Goal: Information Seeking & Learning: Learn about a topic

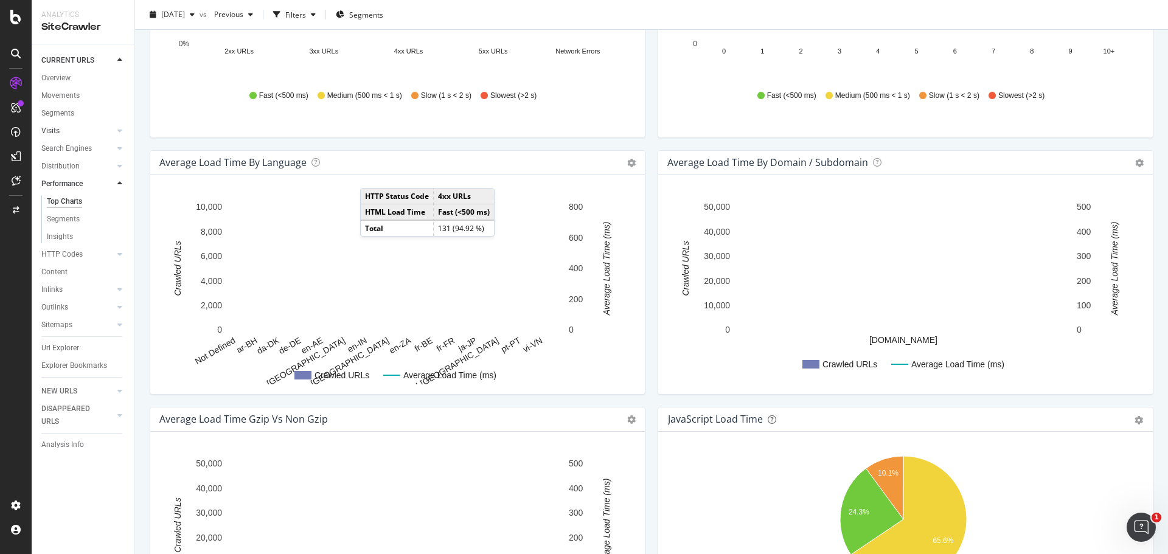
scroll to position [548, 0]
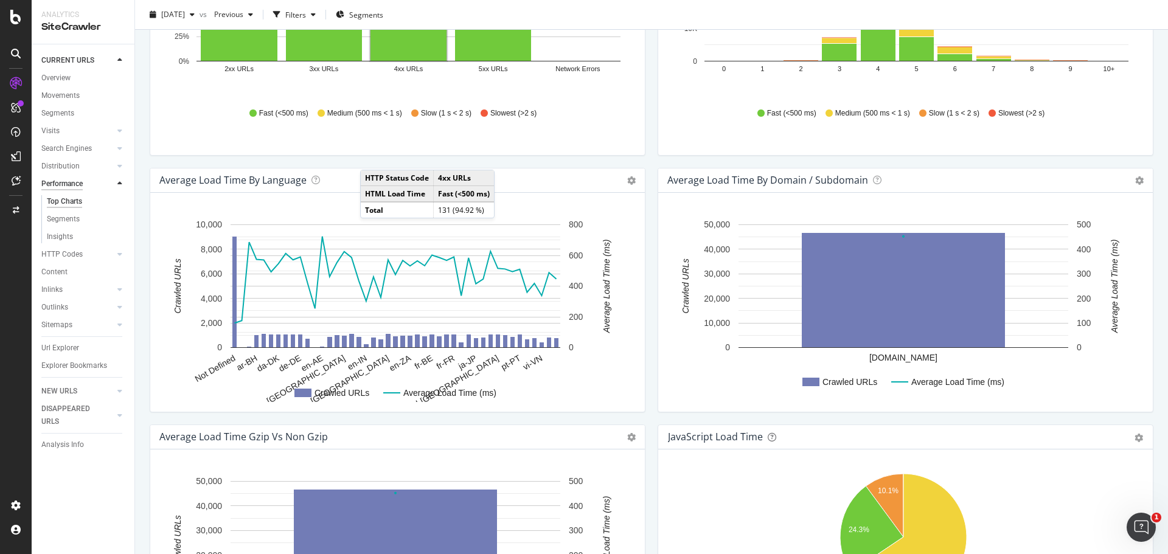
click at [68, 184] on div "Performance" at bounding box center [61, 184] width 41 height 13
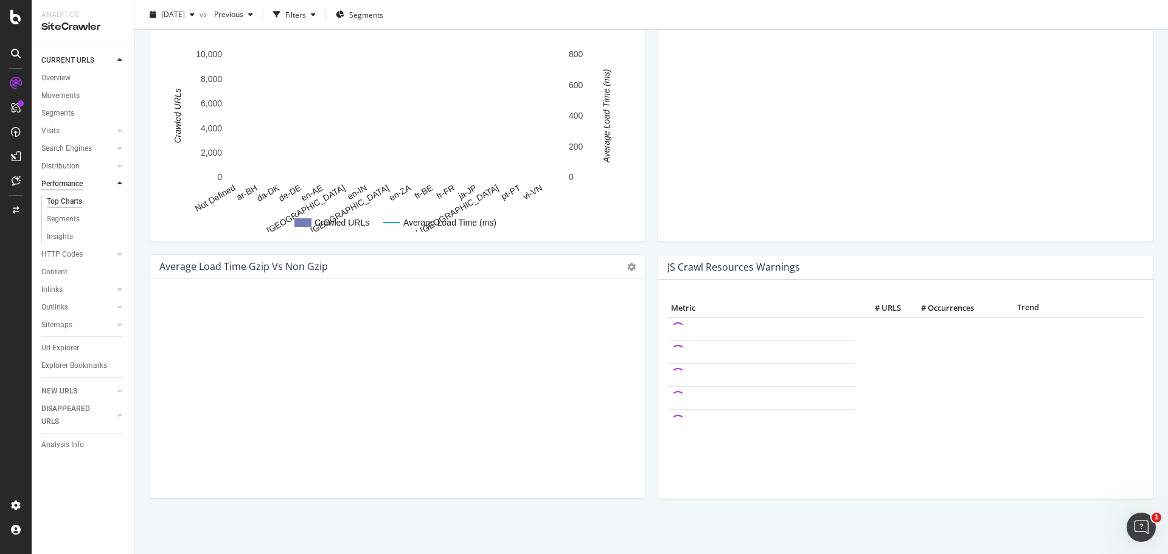
scroll to position [548, 0]
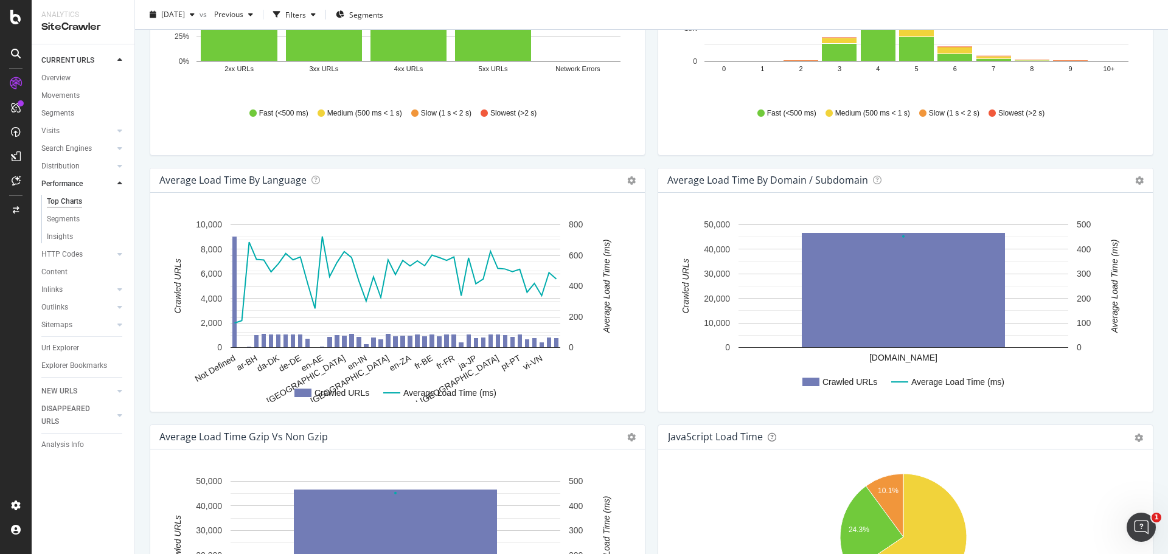
click at [120, 182] on icon at bounding box center [119, 183] width 5 height 7
click at [68, 223] on div "Segments" at bounding box center [63, 219] width 33 height 13
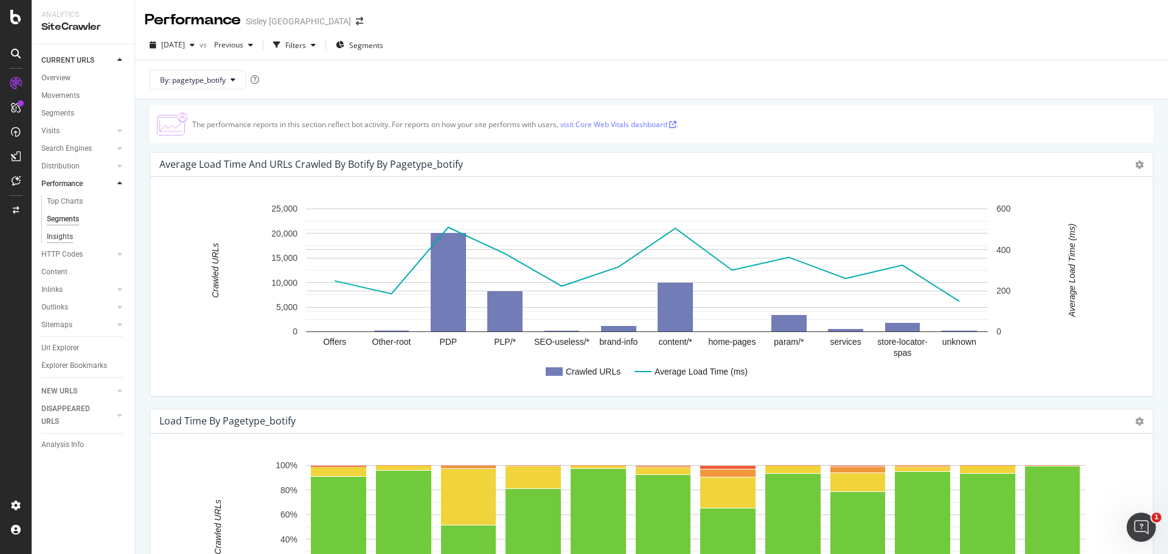
click at [62, 232] on div "Insights" at bounding box center [60, 237] width 26 height 13
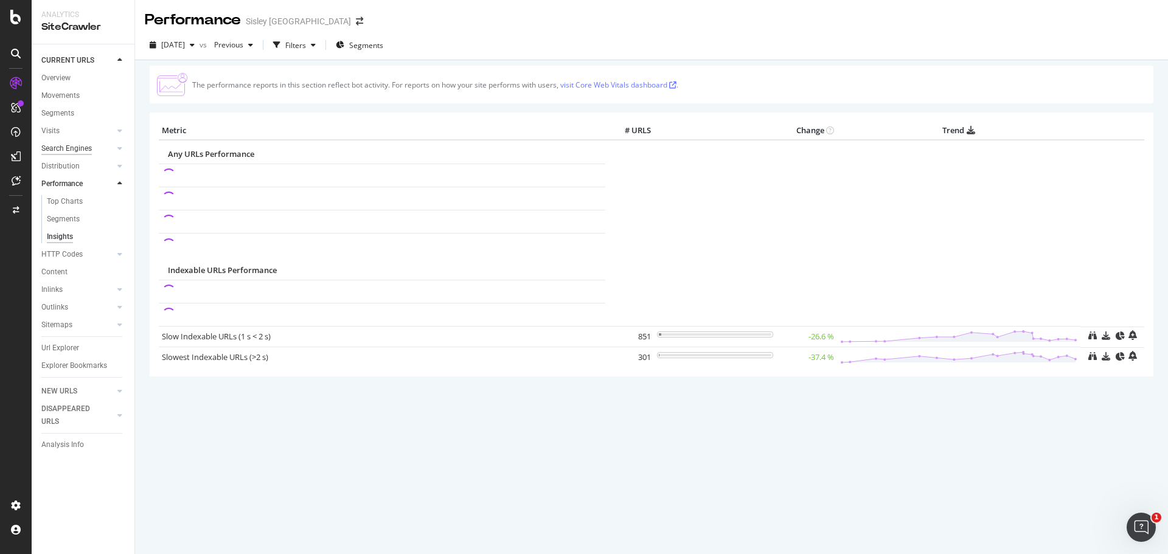
click at [57, 148] on div "Search Engines" at bounding box center [66, 148] width 51 height 13
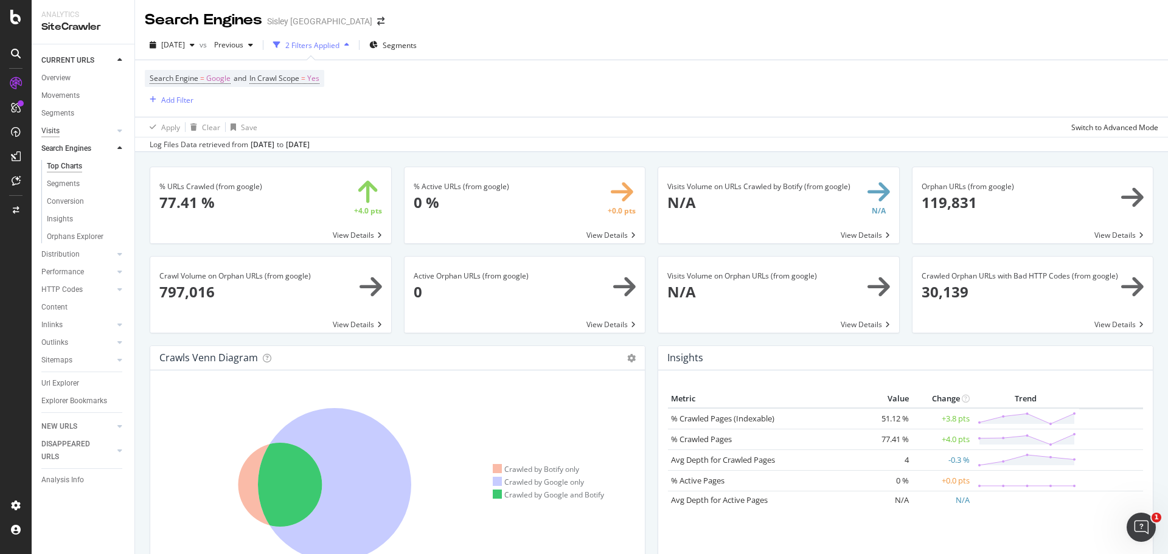
click at [59, 128] on div "Visits" at bounding box center [50, 131] width 18 height 13
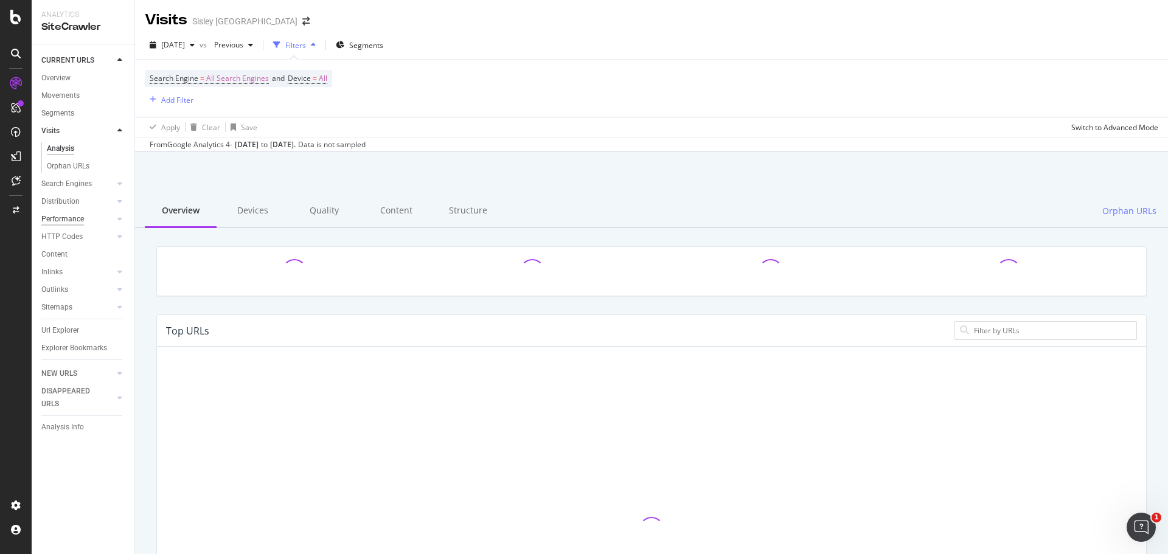
click at [56, 213] on div "Performance" at bounding box center [62, 219] width 43 height 13
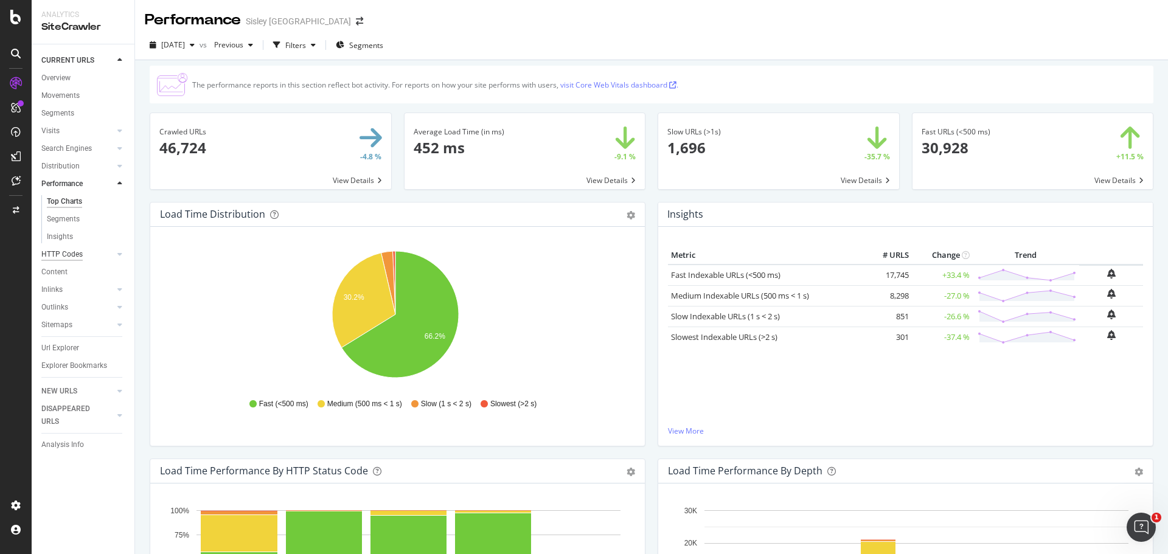
click at [64, 254] on div "HTTP Codes" at bounding box center [61, 254] width 41 height 13
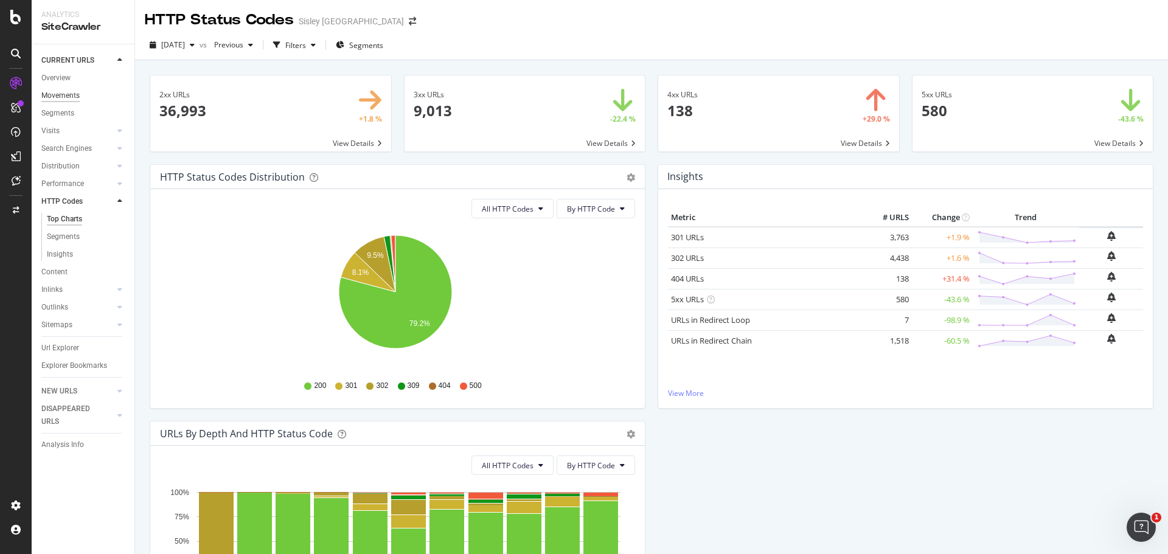
click at [55, 99] on div "Movements" at bounding box center [60, 95] width 38 height 13
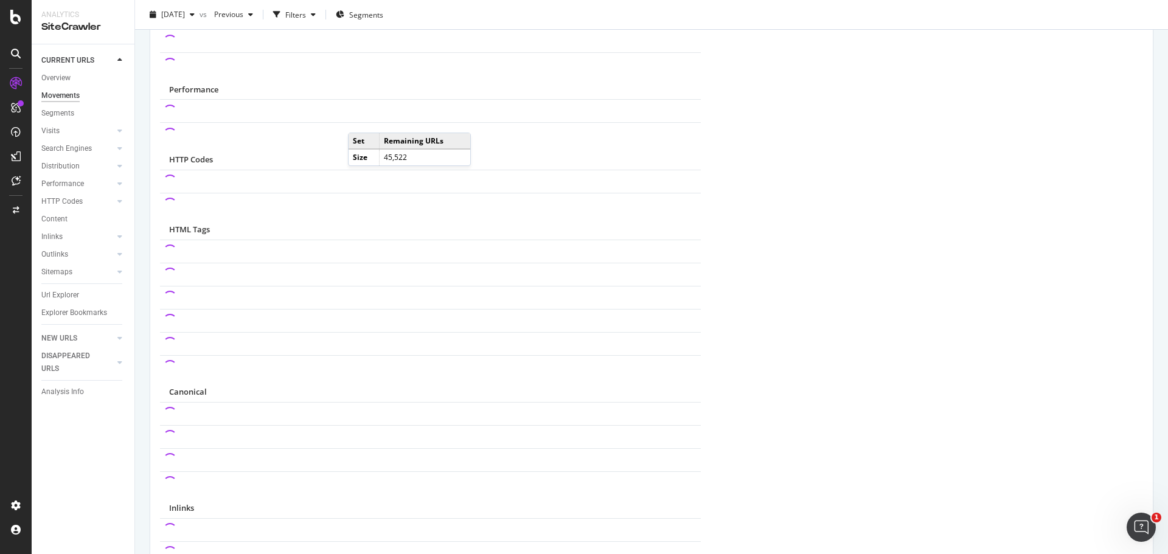
scroll to position [791, 0]
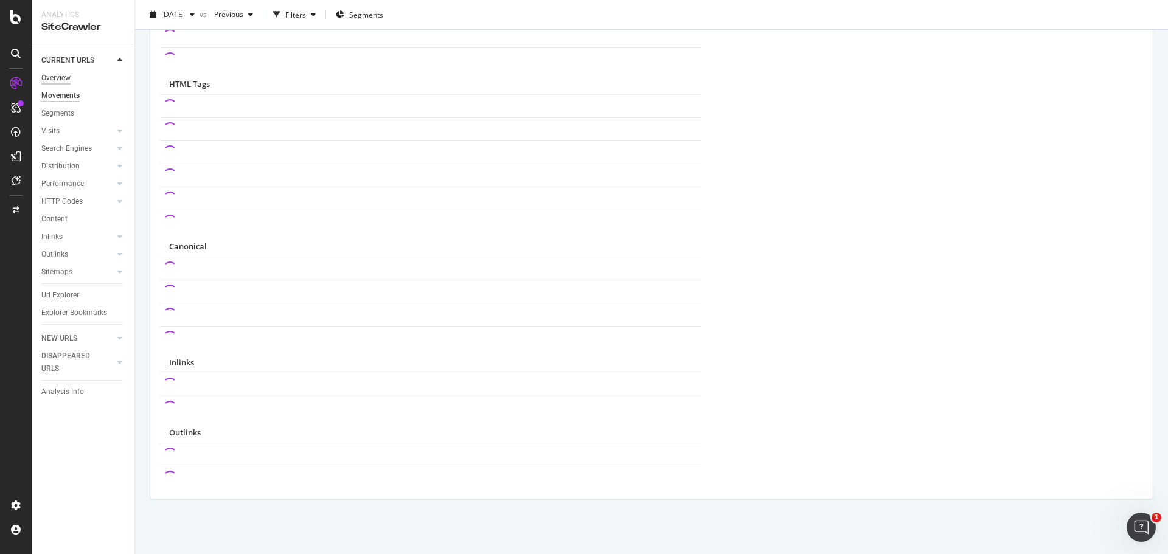
click at [57, 79] on div "Overview" at bounding box center [55, 78] width 29 height 13
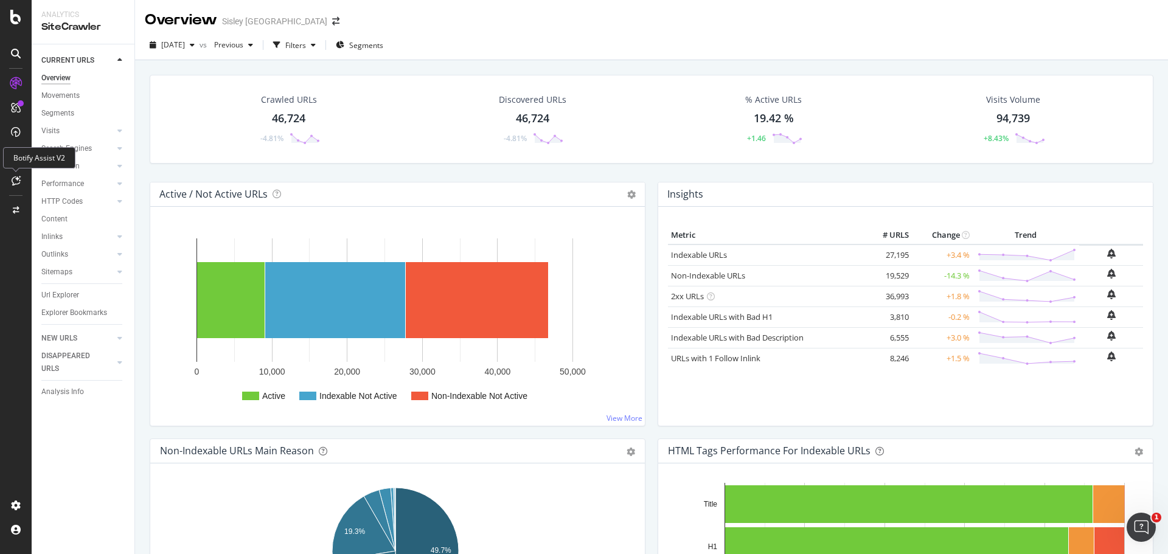
click at [18, 181] on icon at bounding box center [16, 181] width 9 height 10
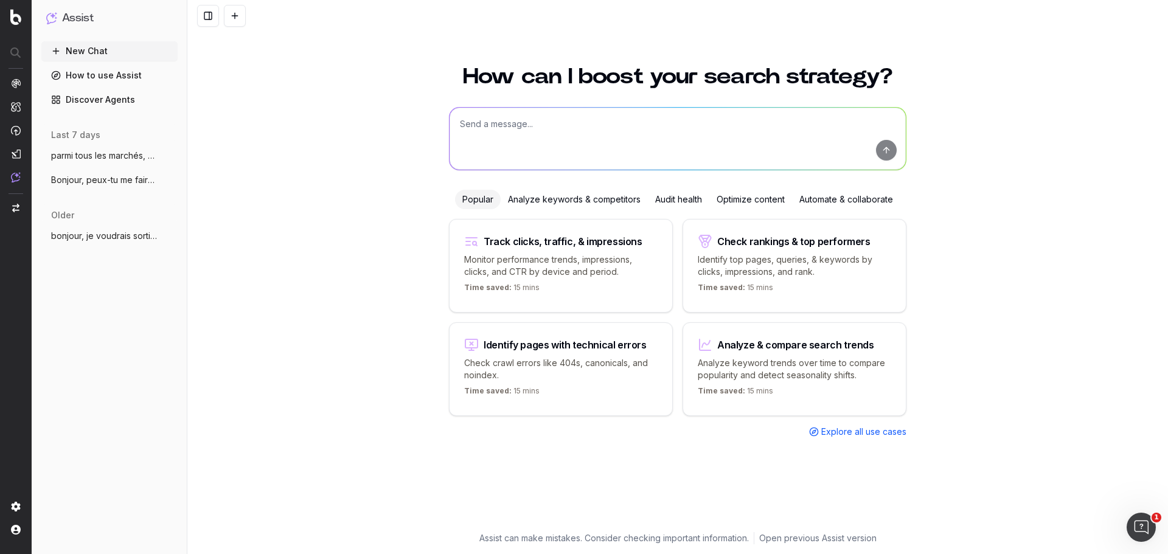
click at [539, 146] on textarea at bounding box center [678, 139] width 456 height 62
type textarea "trouve moi le rapport botify sur la performance serveur"
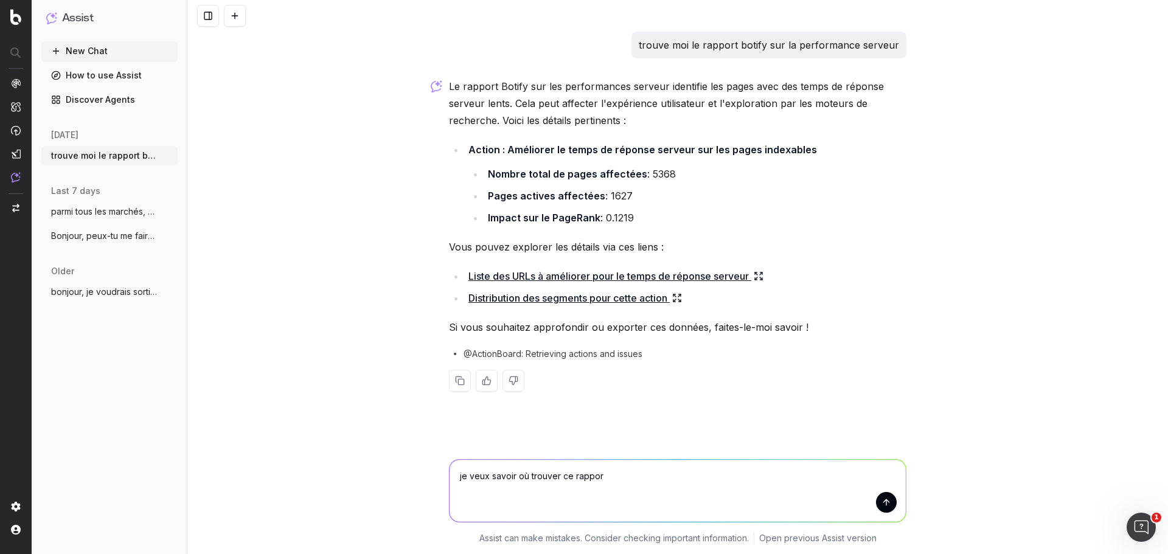
type textarea "je veux savoir où trouver ce rapport"
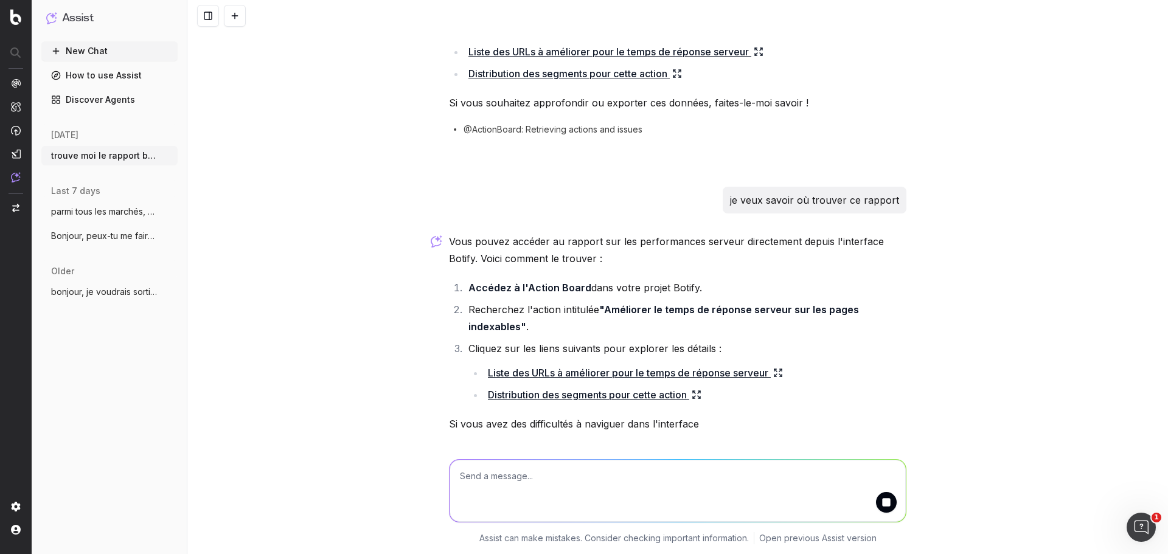
scroll to position [283, 0]
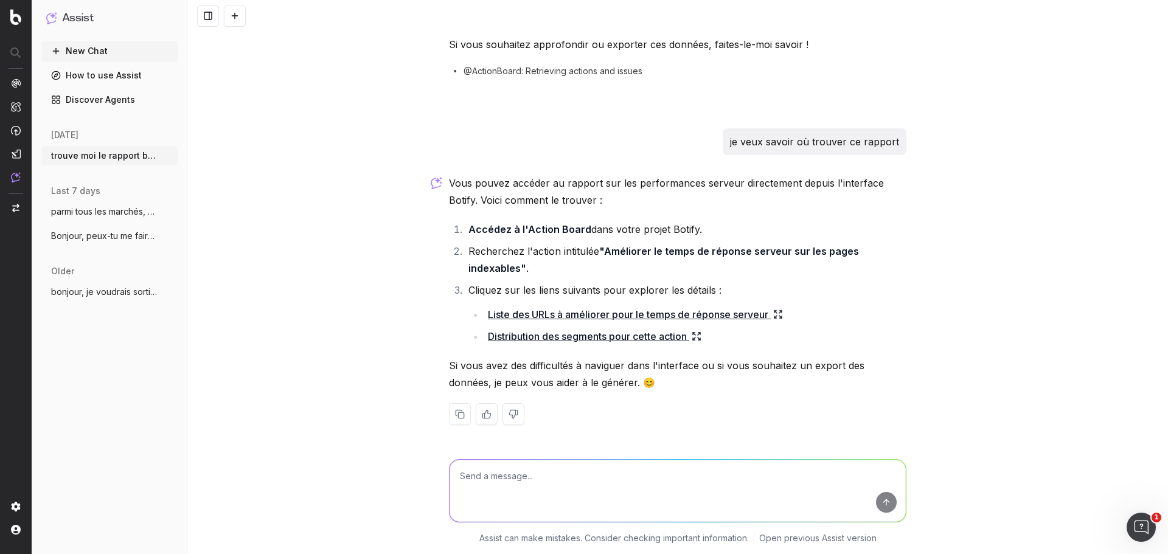
click at [615, 316] on link "Liste des URLs à améliorer pour le temps de réponse serveur" at bounding box center [635, 314] width 295 height 17
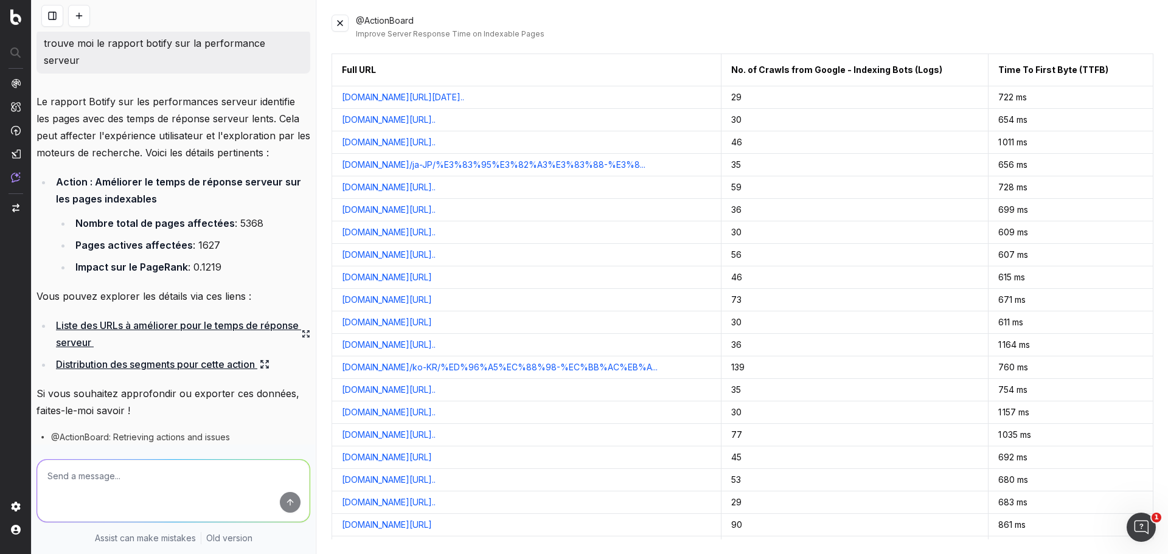
scroll to position [0, 0]
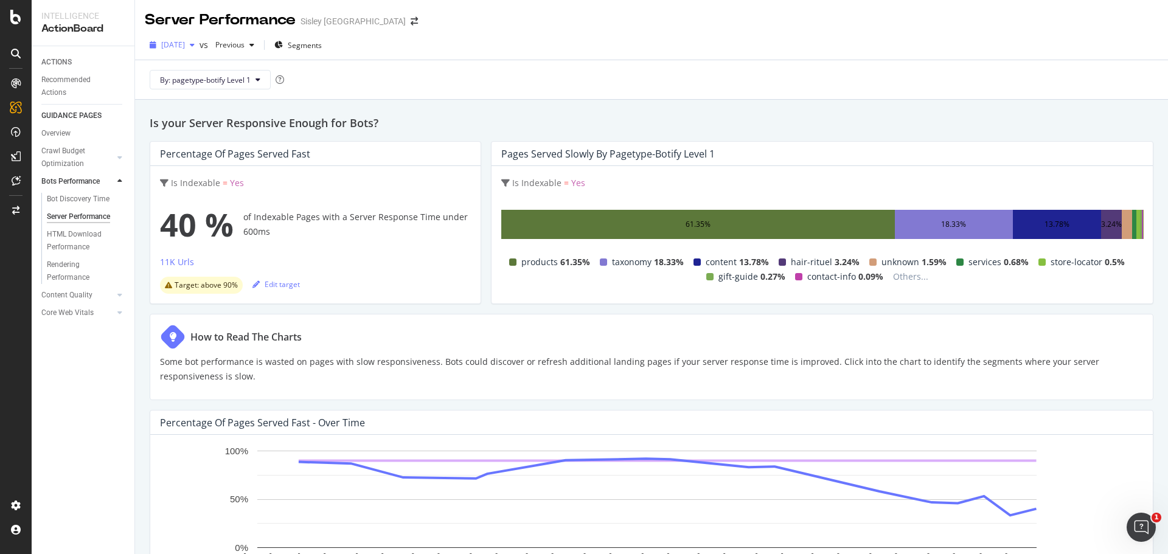
click at [185, 49] on span "2025 Mar. 24th" at bounding box center [173, 45] width 24 height 10
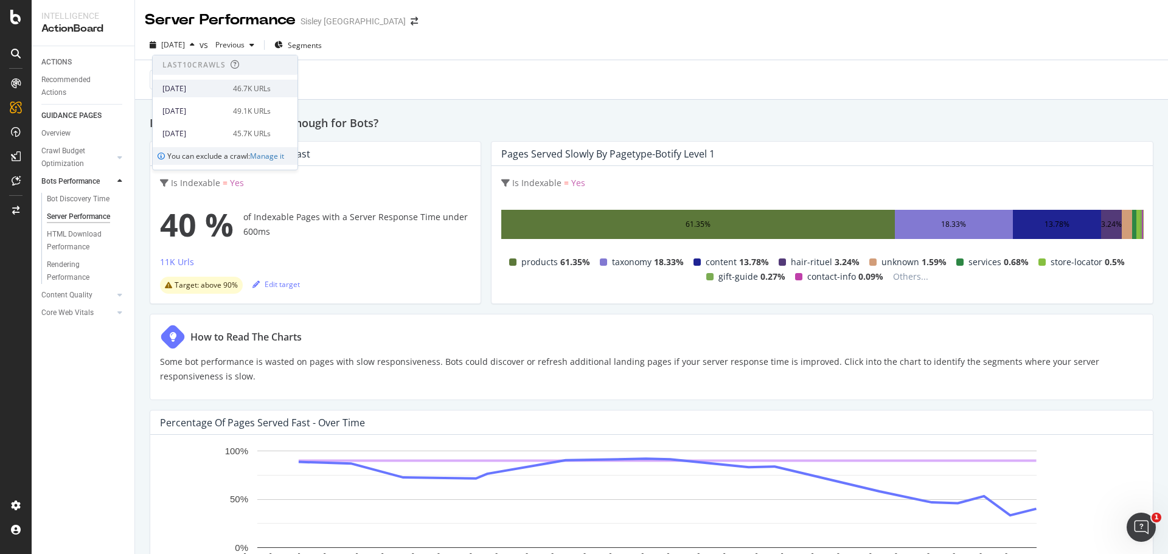
click at [210, 90] on div "[DATE]" at bounding box center [193, 88] width 63 height 11
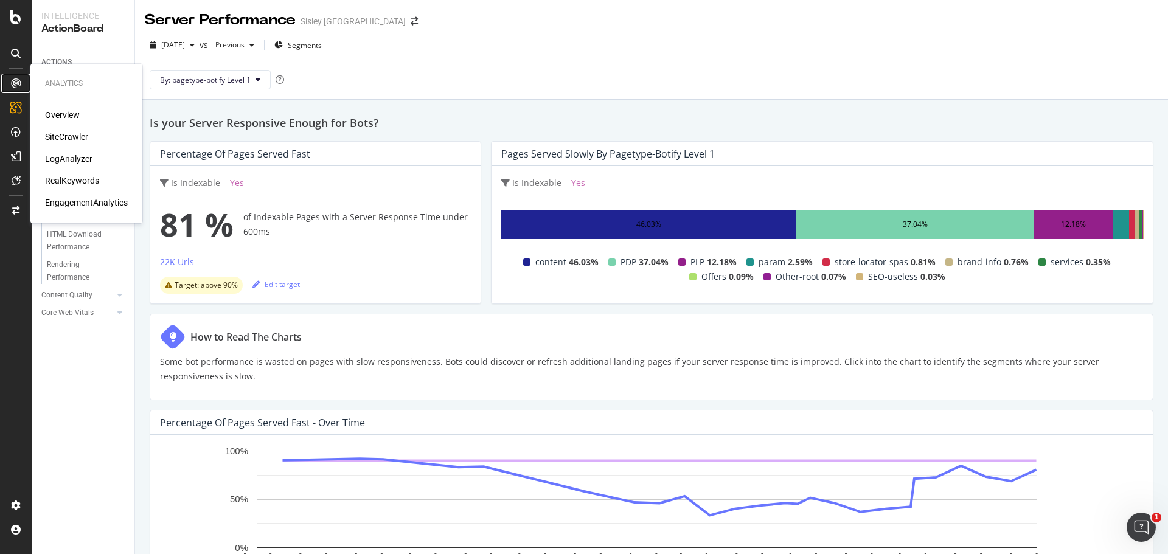
click at [14, 79] on icon at bounding box center [16, 83] width 10 height 10
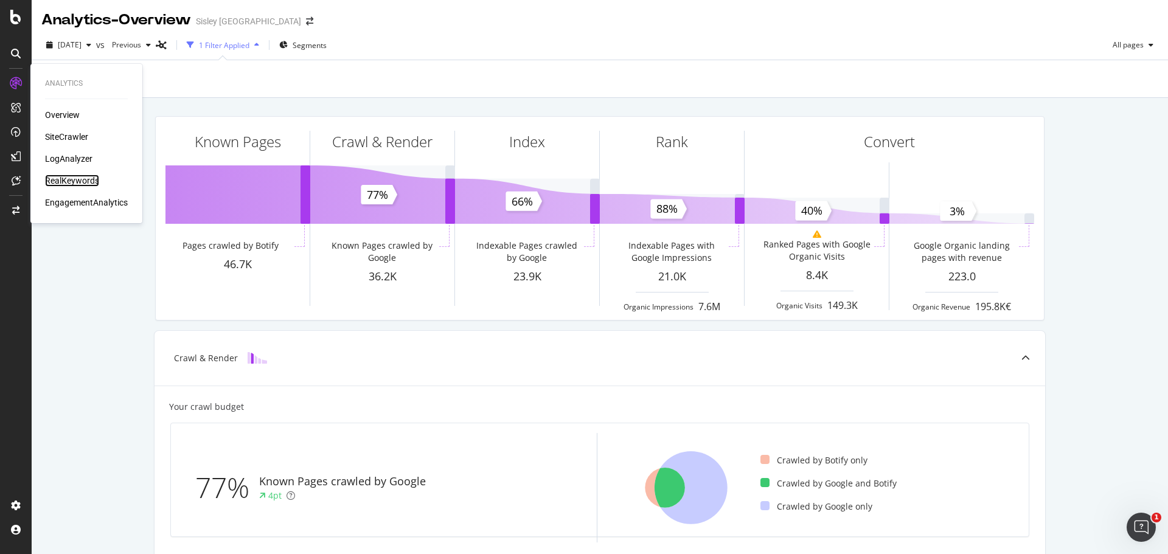
click at [75, 175] on div "RealKeywords" at bounding box center [72, 181] width 54 height 12
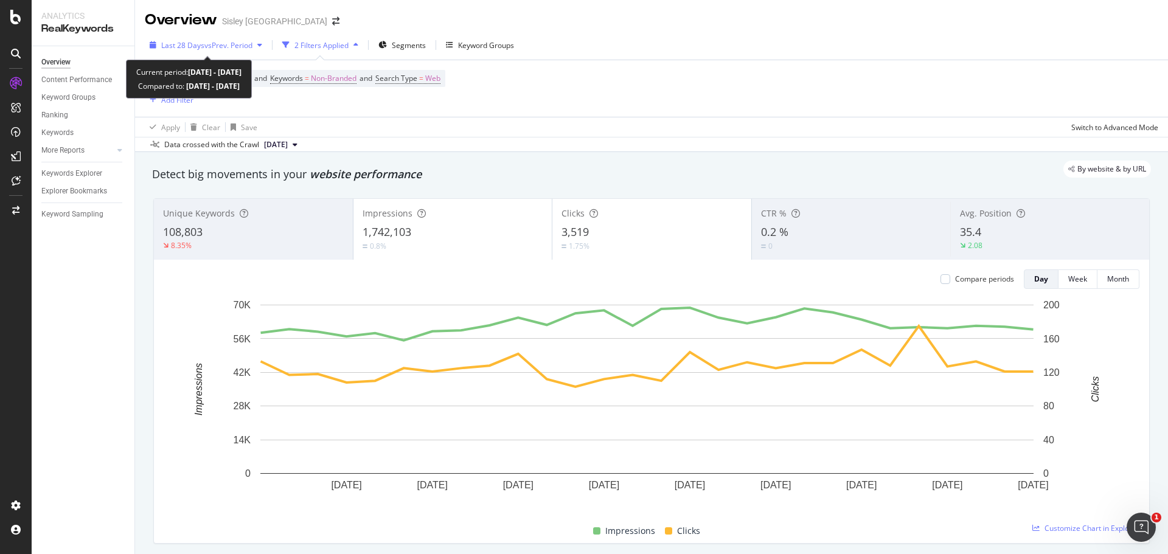
click at [214, 42] on span "vs Prev. Period" at bounding box center [228, 45] width 48 height 10
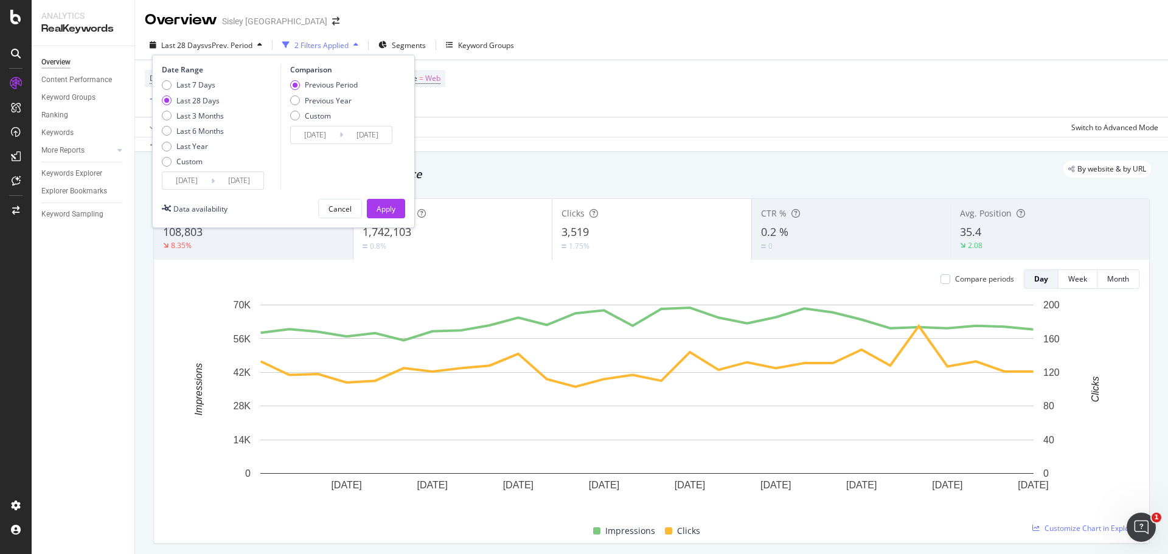
click at [197, 180] on input "2025/08/12" at bounding box center [186, 180] width 49 height 17
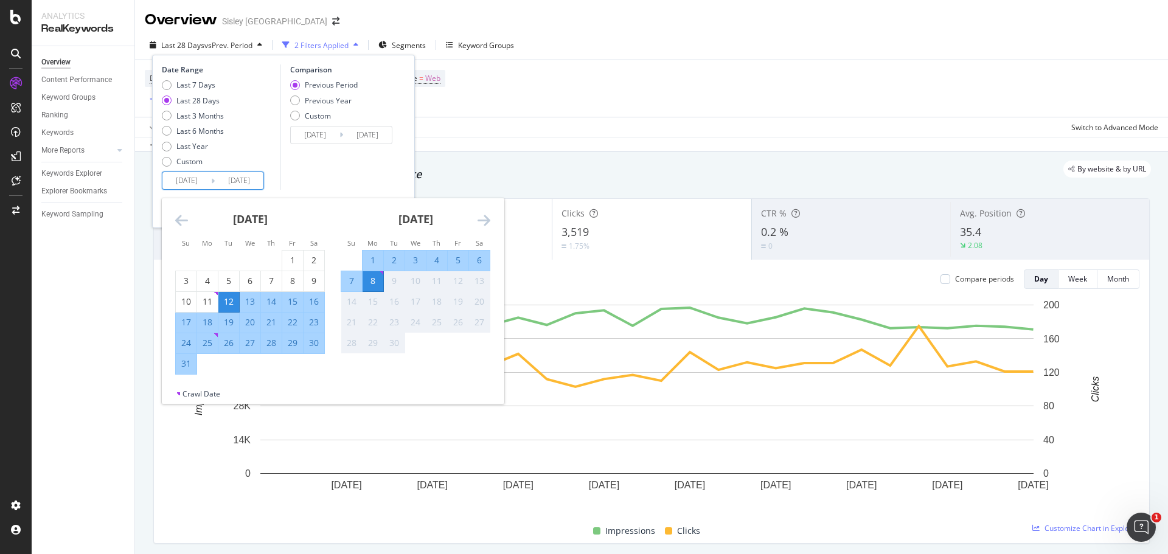
click at [178, 220] on icon "Move backward to switch to the previous month." at bounding box center [181, 220] width 13 height 15
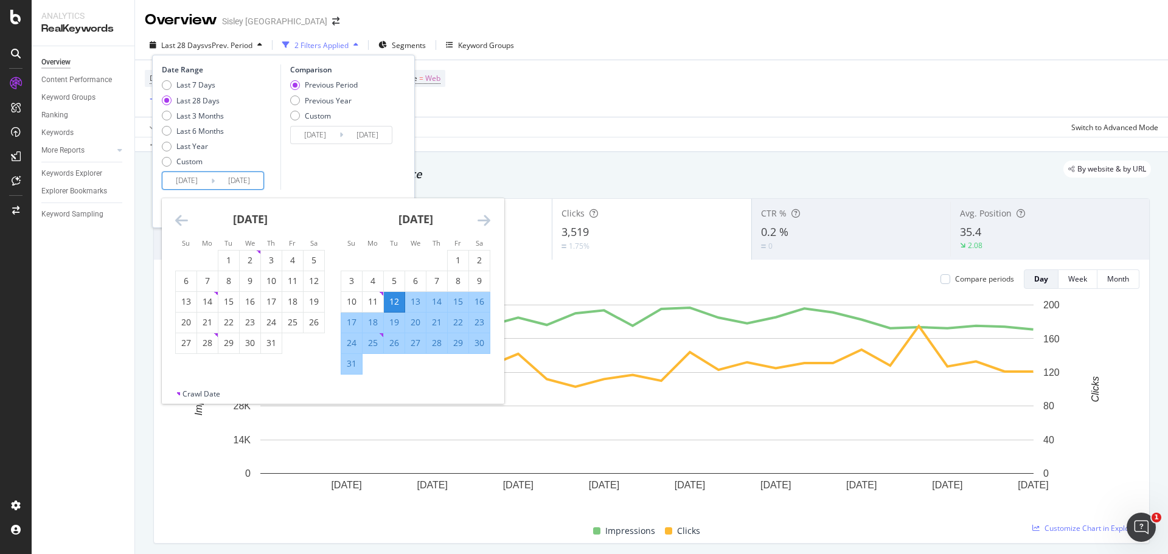
click at [178, 220] on icon "Move backward to switch to the previous month." at bounding box center [181, 220] width 13 height 15
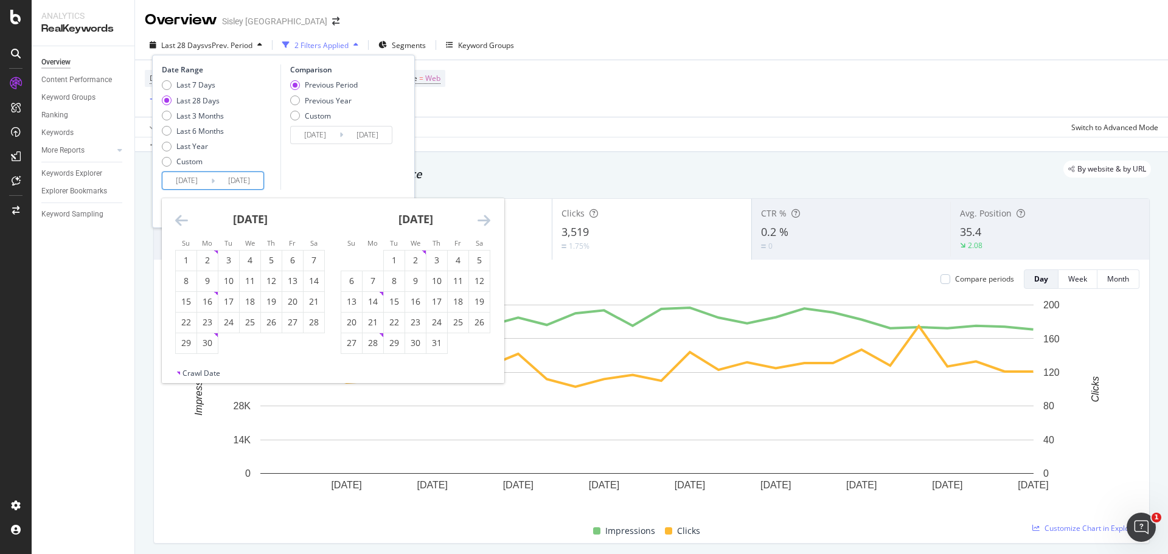
click at [178, 220] on icon "Move backward to switch to the previous month." at bounding box center [181, 220] width 13 height 15
click at [178, 221] on icon "Move backward to switch to the previous month." at bounding box center [181, 220] width 13 height 15
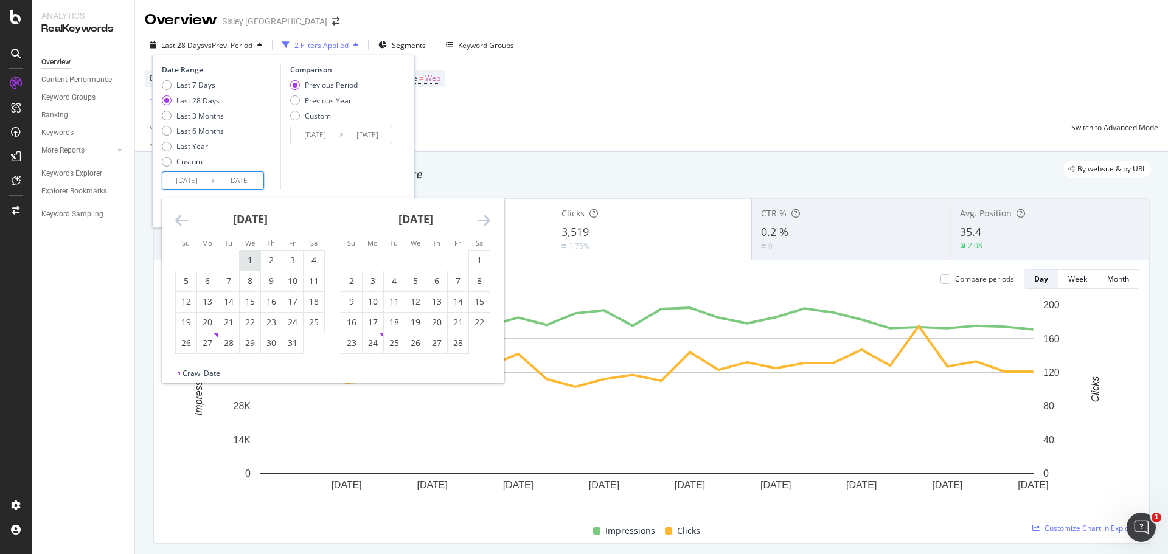
click at [248, 257] on div "1" at bounding box center [250, 260] width 21 height 12
type input "2025/01/01"
type input "2024/04/24"
type input "2024/12/31"
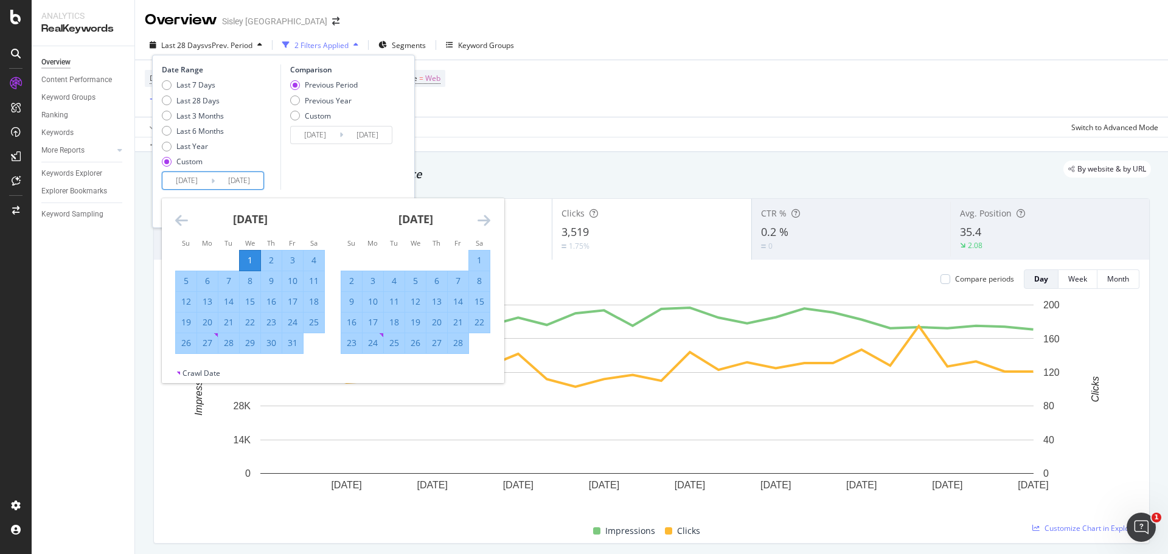
click at [478, 219] on icon "Move forward to switch to the next month." at bounding box center [484, 220] width 13 height 15
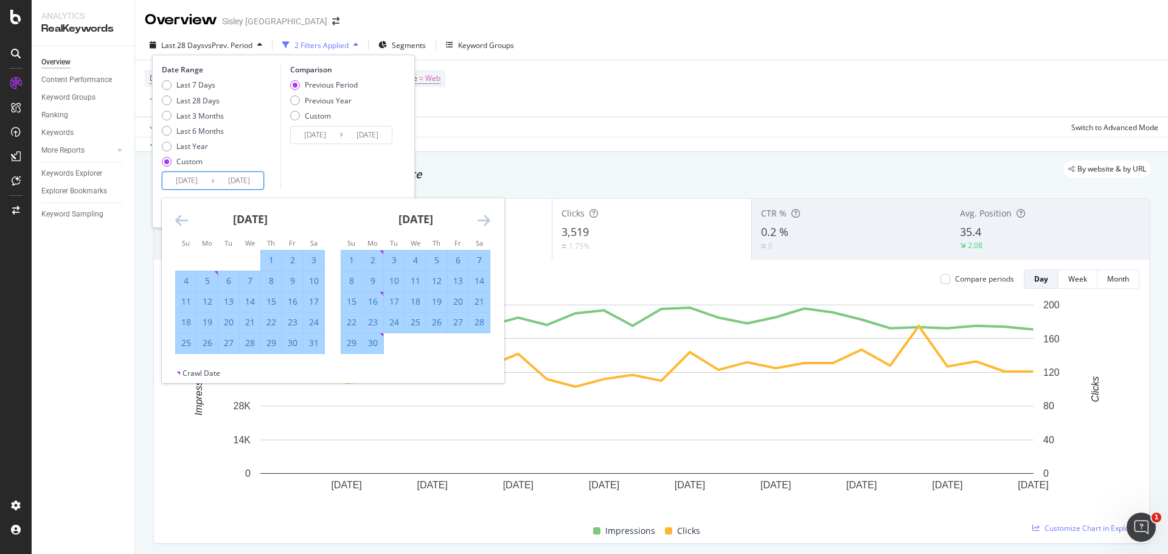
click at [478, 219] on icon "Move forward to switch to the next month." at bounding box center [484, 220] width 13 height 15
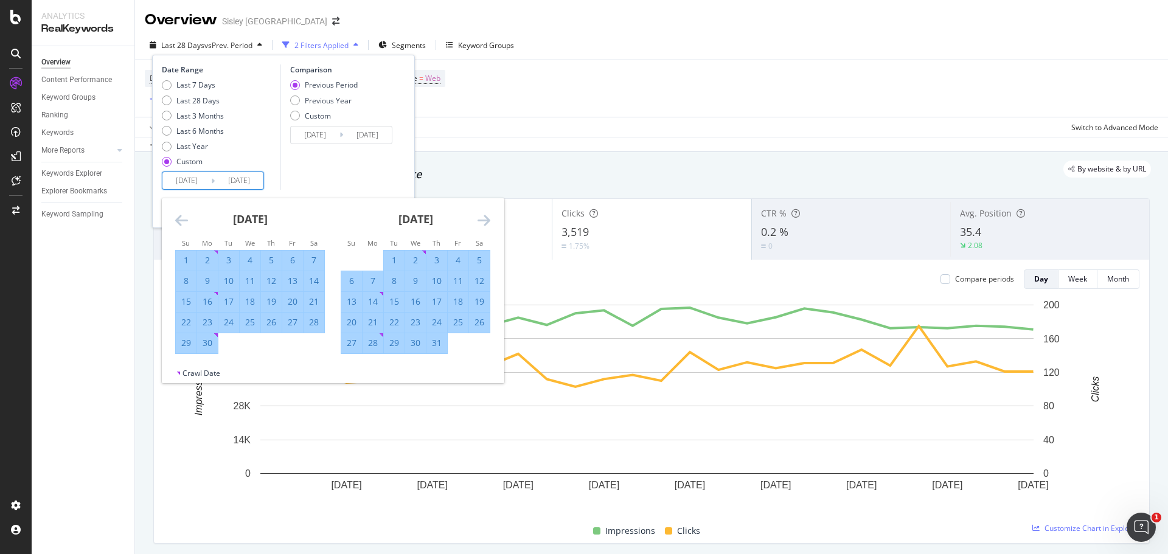
click at [478, 219] on icon "Move forward to switch to the next month." at bounding box center [484, 220] width 13 height 15
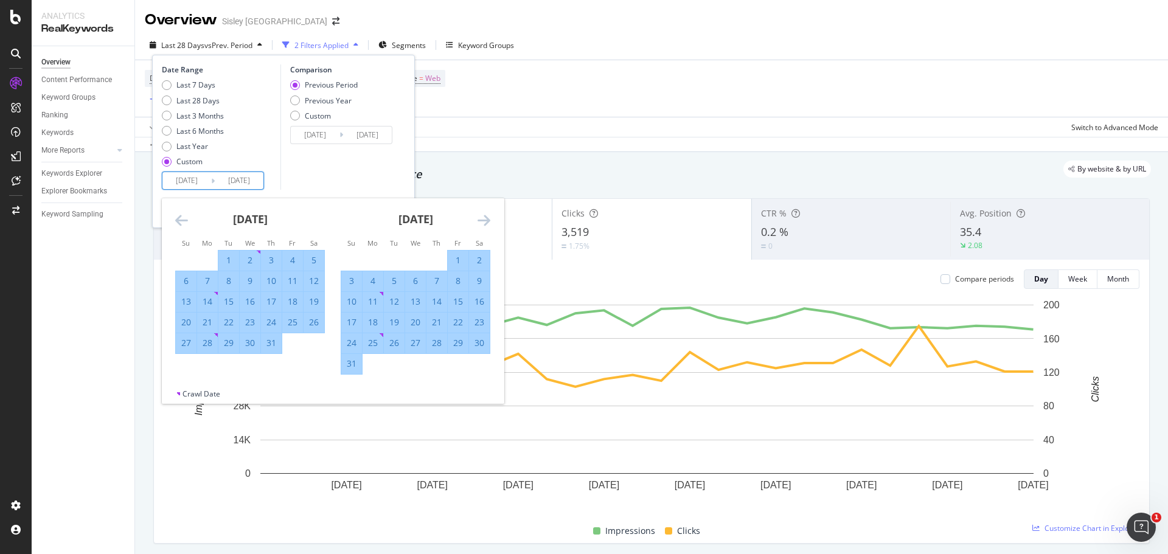
click at [478, 219] on icon "Move forward to switch to the next month." at bounding box center [484, 220] width 13 height 15
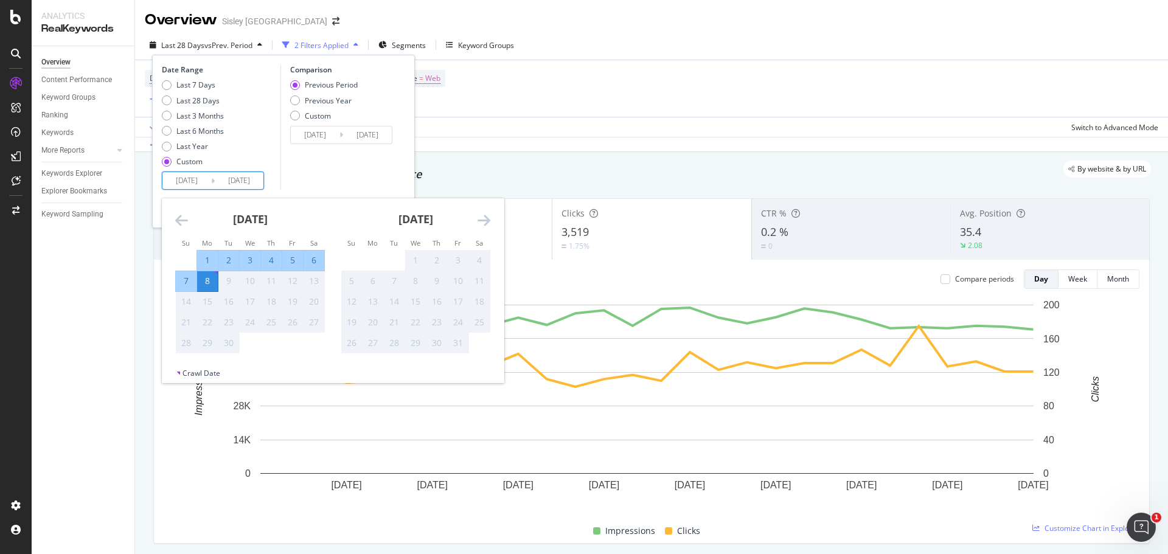
click at [212, 282] on div "8" at bounding box center [207, 281] width 21 height 12
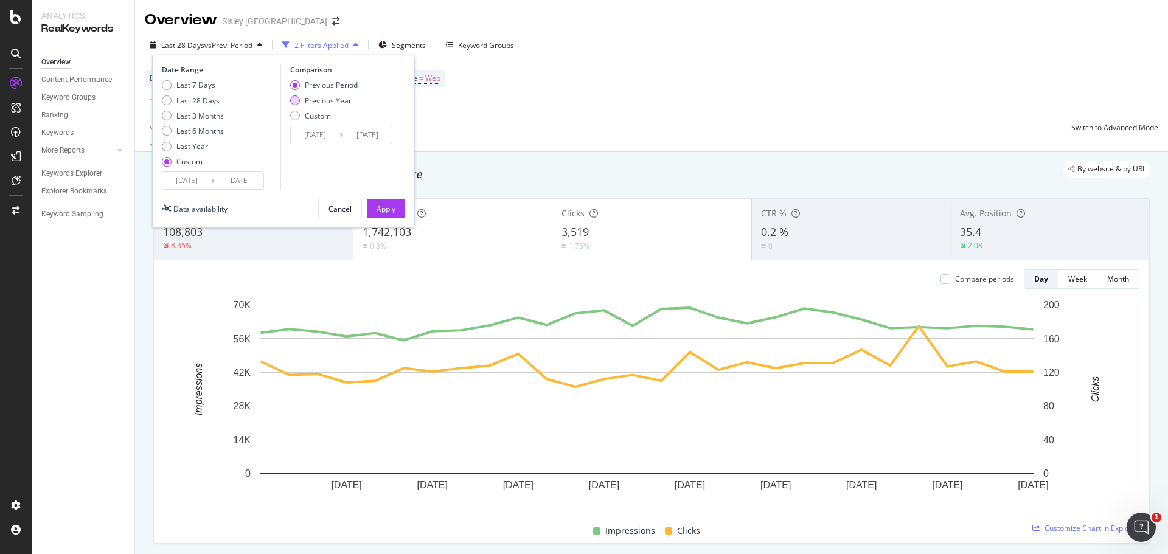
click at [301, 102] on div "Previous Year" at bounding box center [324, 101] width 68 height 10
type input "2024/01/03"
type input "2024/09/09"
click at [384, 207] on div "Apply" at bounding box center [386, 209] width 19 height 10
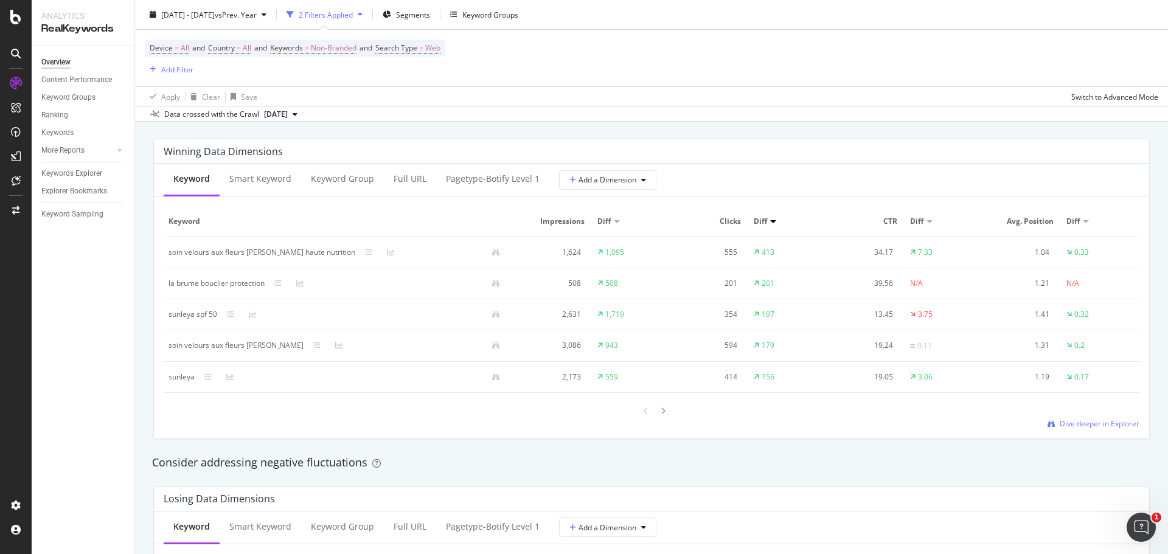
scroll to position [1087, 0]
click at [1101, 424] on span "Dive deeper in Explorer" at bounding box center [1100, 420] width 80 height 10
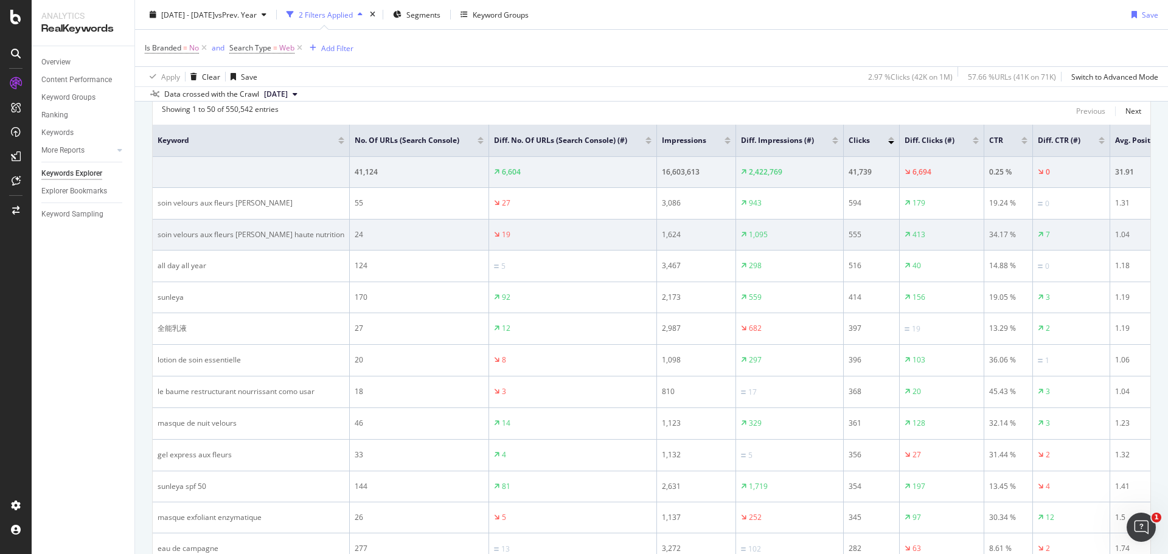
scroll to position [183, 0]
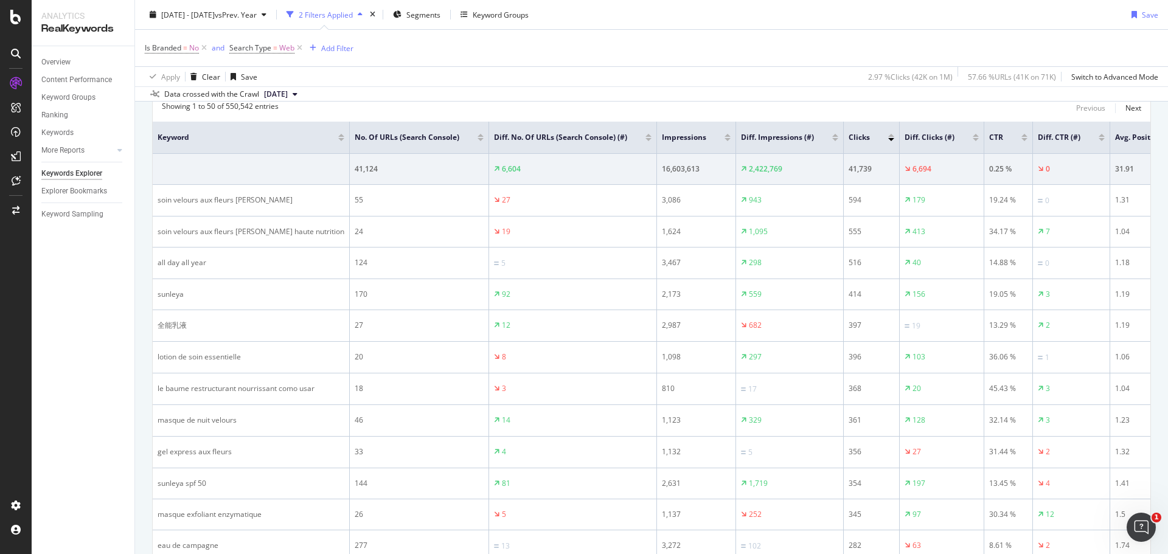
click at [973, 134] on div at bounding box center [976, 135] width 6 height 3
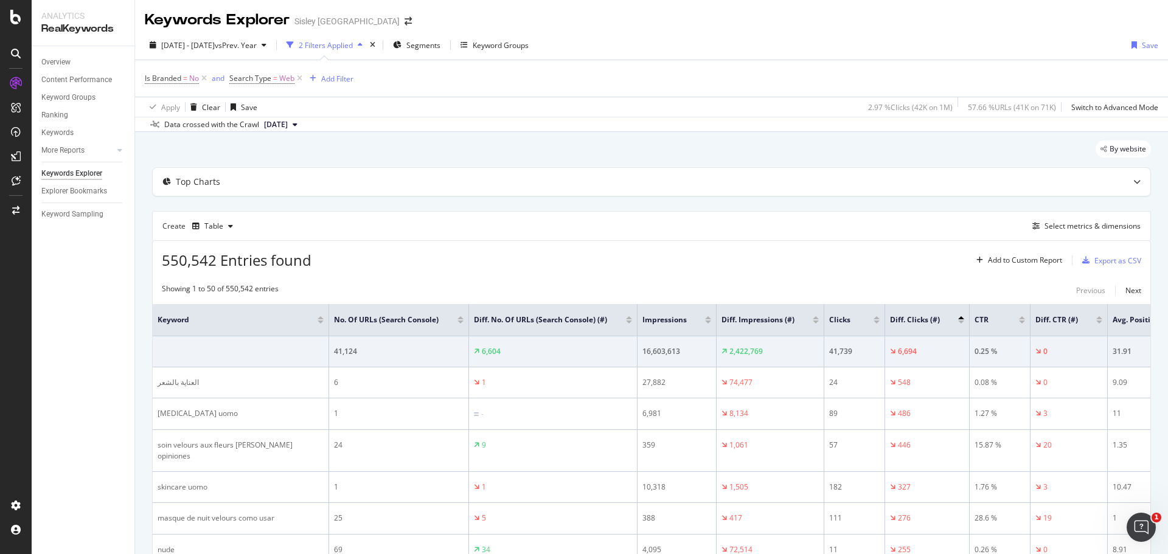
click at [962, 324] on div at bounding box center [961, 322] width 6 height 3
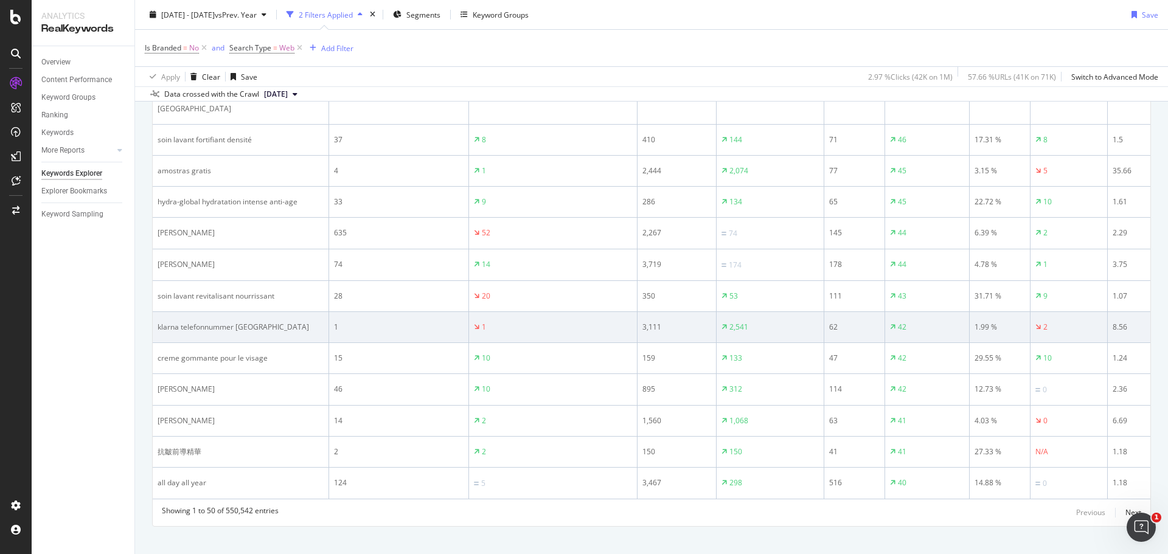
scroll to position [1473, 0]
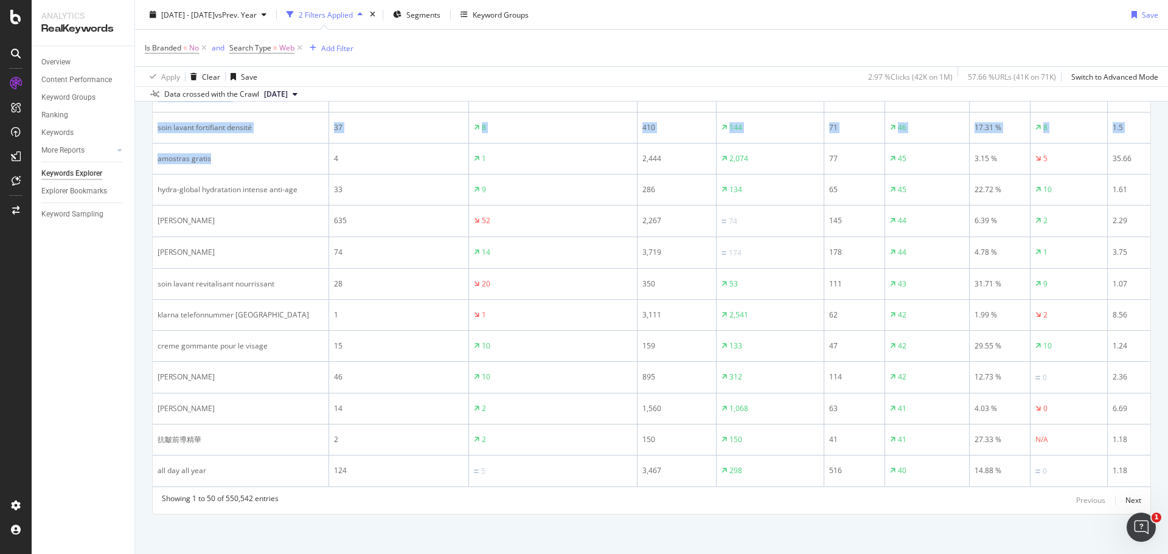
drag, startPoint x: 214, startPoint y: 144, endPoint x: 151, endPoint y: 150, distance: 63.6
copy table "Keyword No. of URLs (Search Console) Diff. No. of URLs (Search Console) (#) Imp…"
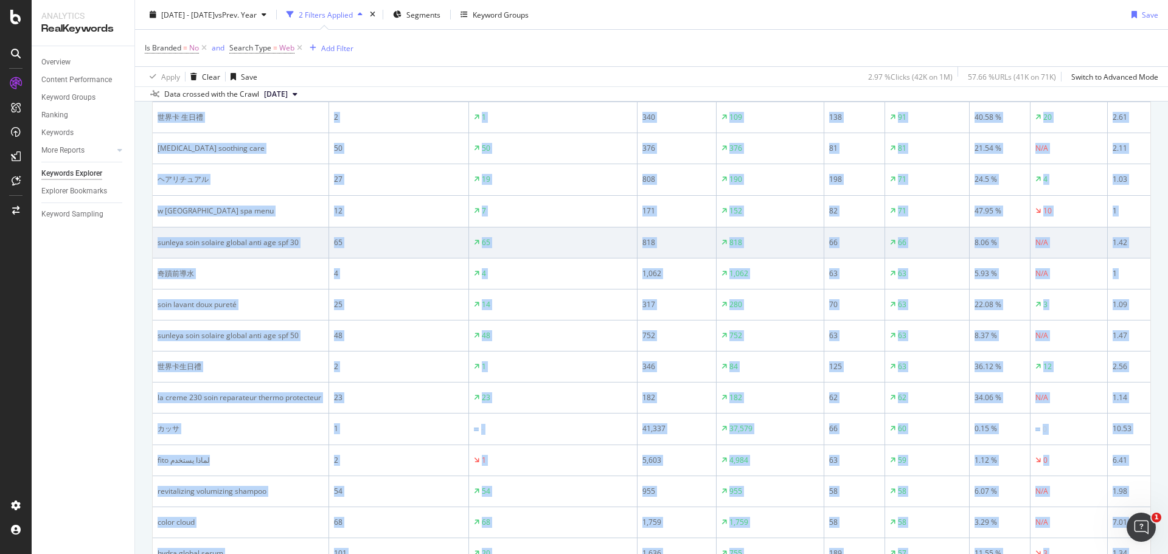
click at [698, 209] on div "171" at bounding box center [677, 211] width 69 height 11
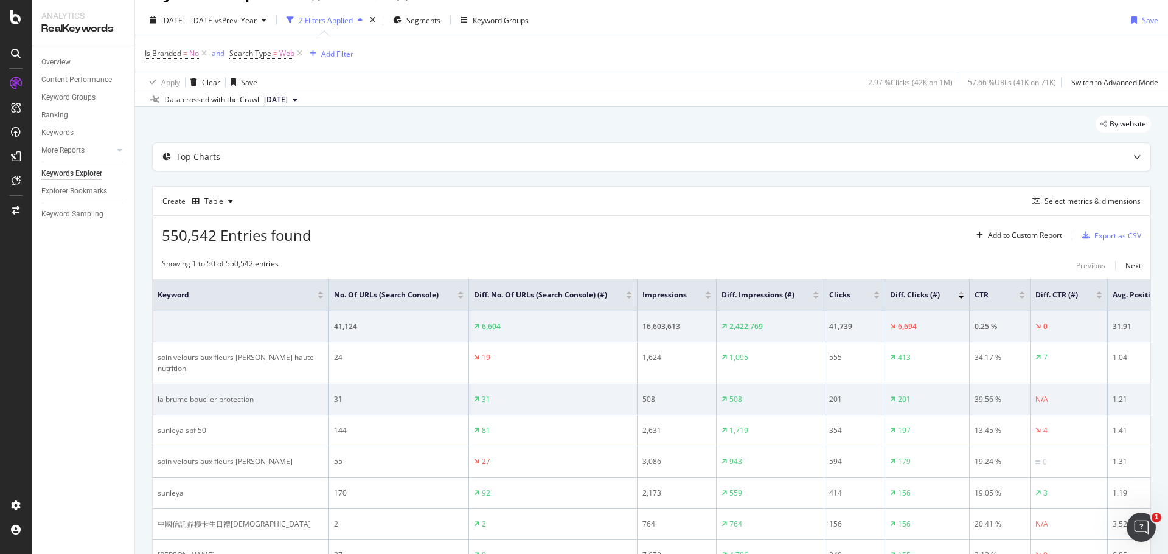
scroll to position [0, 0]
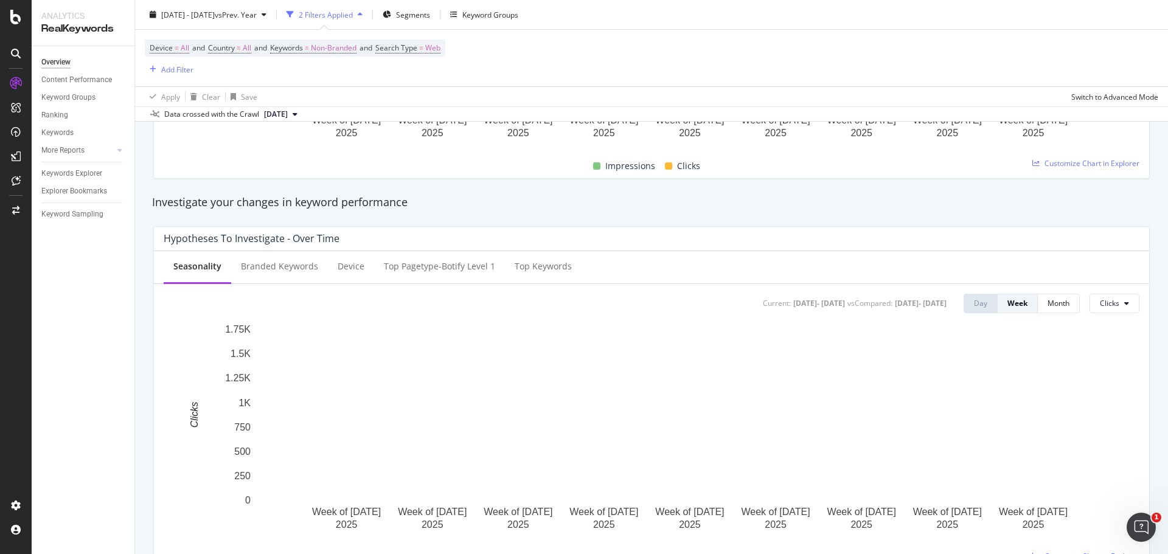
scroll to position [730, 0]
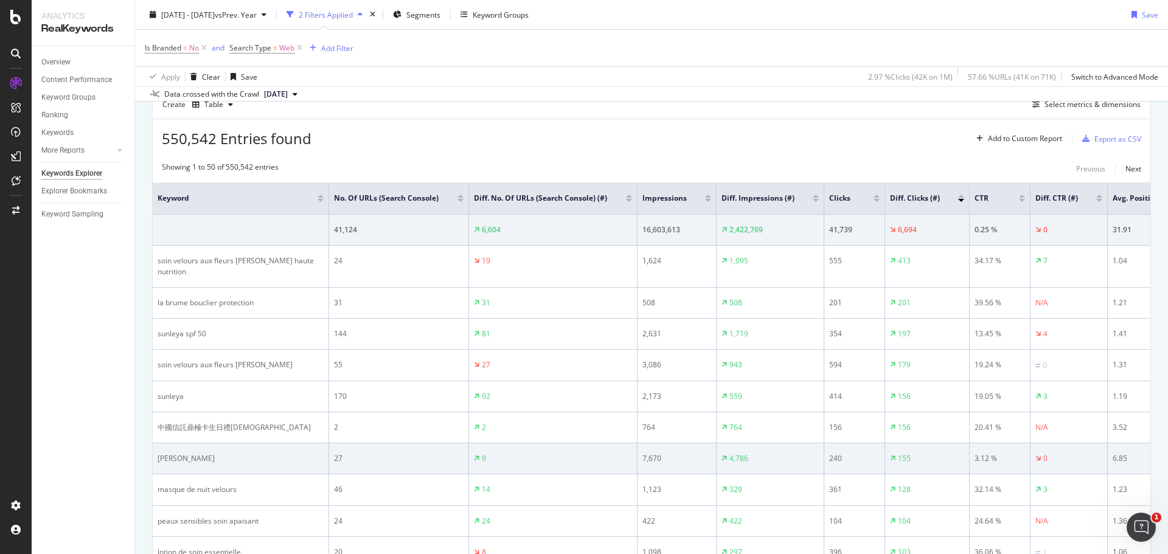
scroll to position [183, 0]
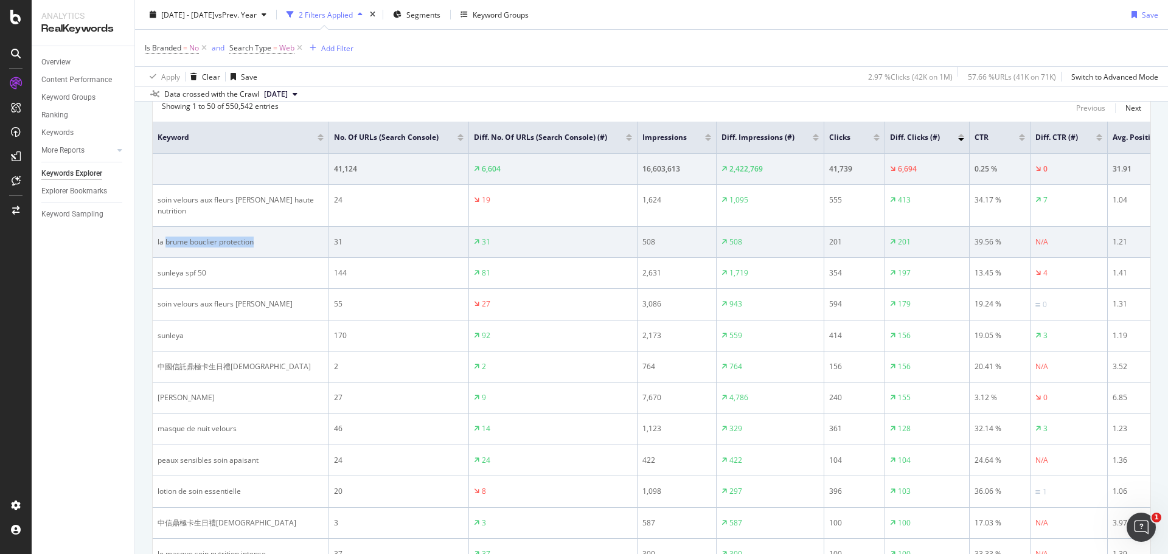
drag, startPoint x: 278, startPoint y: 234, endPoint x: 166, endPoint y: 239, distance: 112.1
click at [166, 239] on td "la brume bouclier protection" at bounding box center [241, 242] width 176 height 31
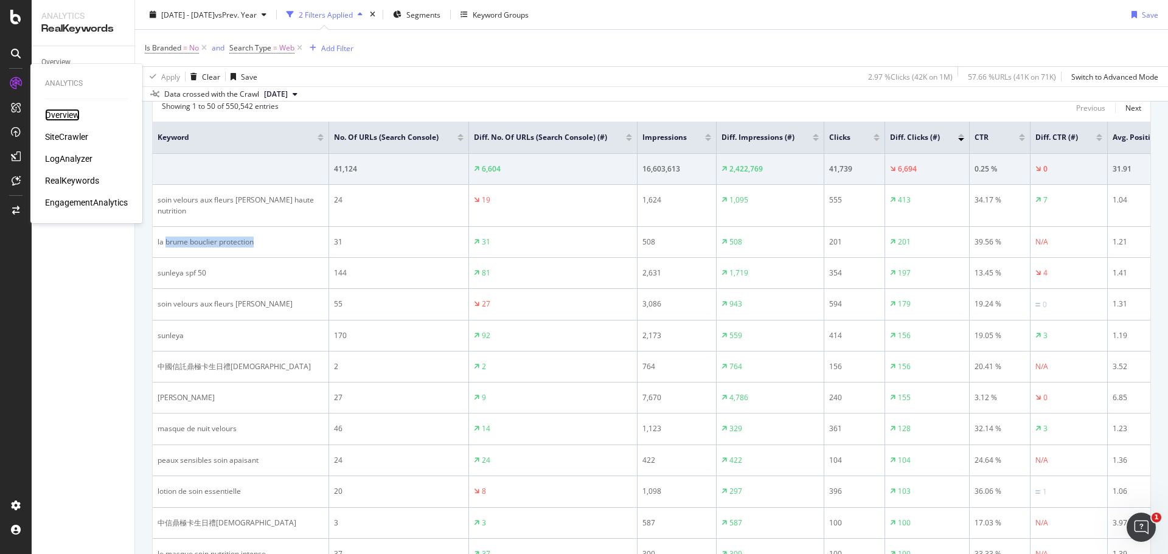
click at [55, 110] on div "Overview" at bounding box center [62, 115] width 35 height 12
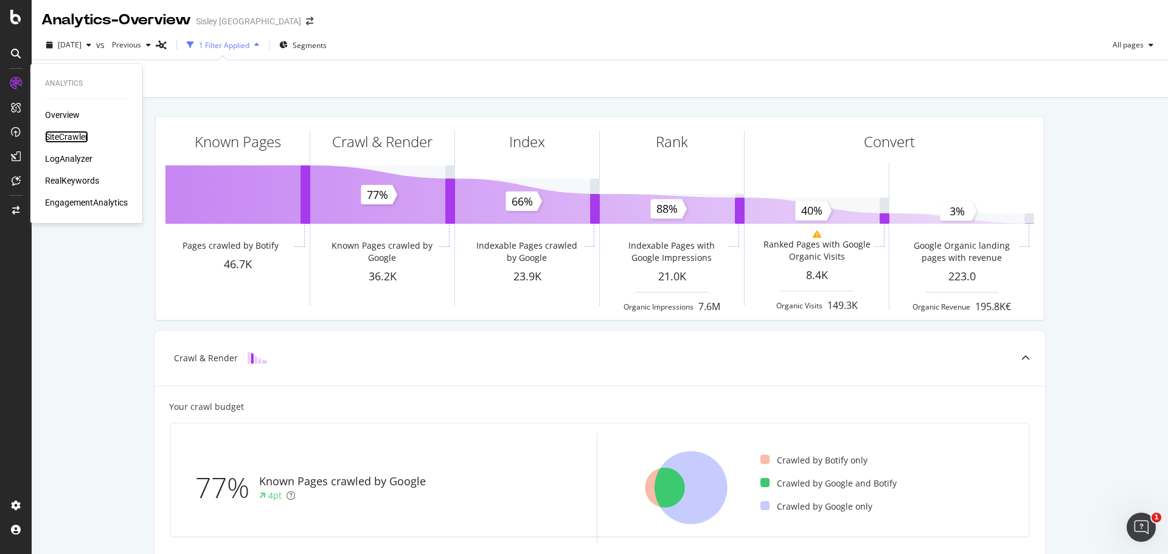
click at [73, 133] on div "SiteCrawler" at bounding box center [66, 137] width 43 height 12
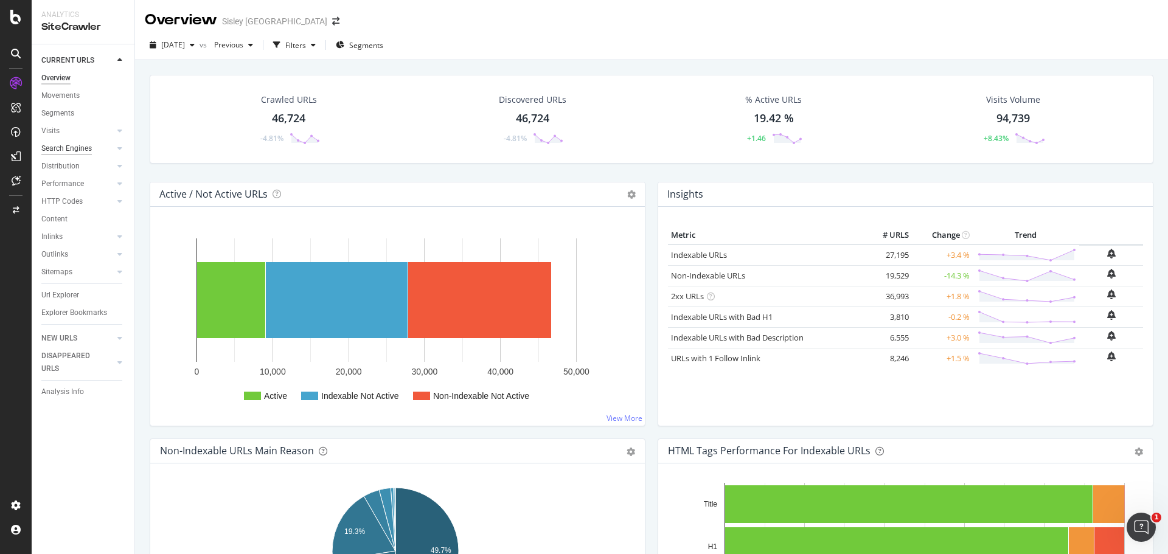
click at [74, 148] on div "Search Engines" at bounding box center [66, 148] width 51 height 13
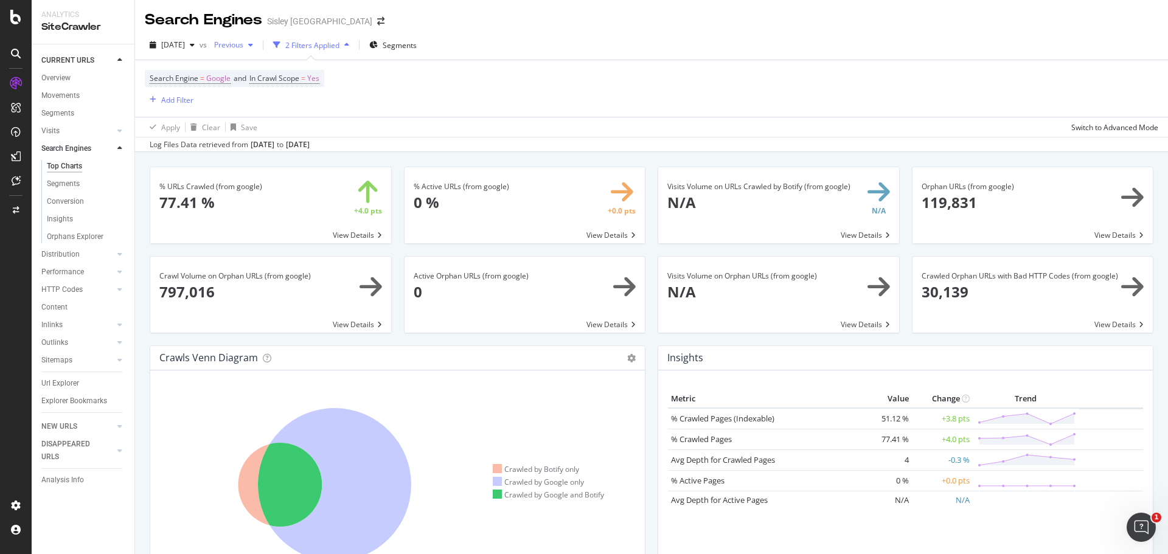
click at [258, 43] on div "button" at bounding box center [250, 44] width 15 height 7
click at [250, 116] on div "2024 Sep. 9th" at bounding box center [264, 120] width 63 height 11
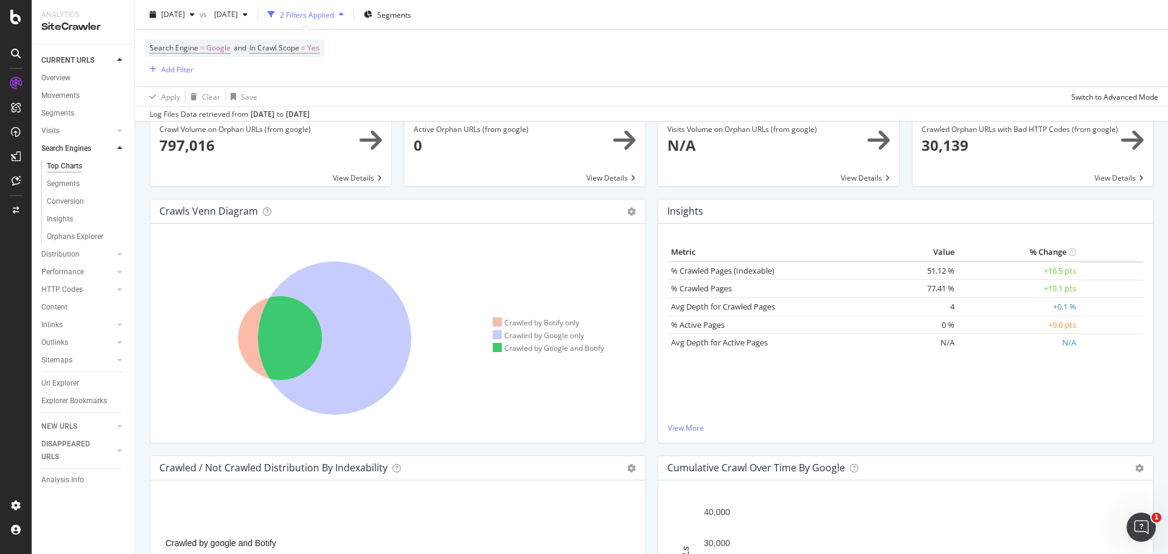
scroll to position [122, 0]
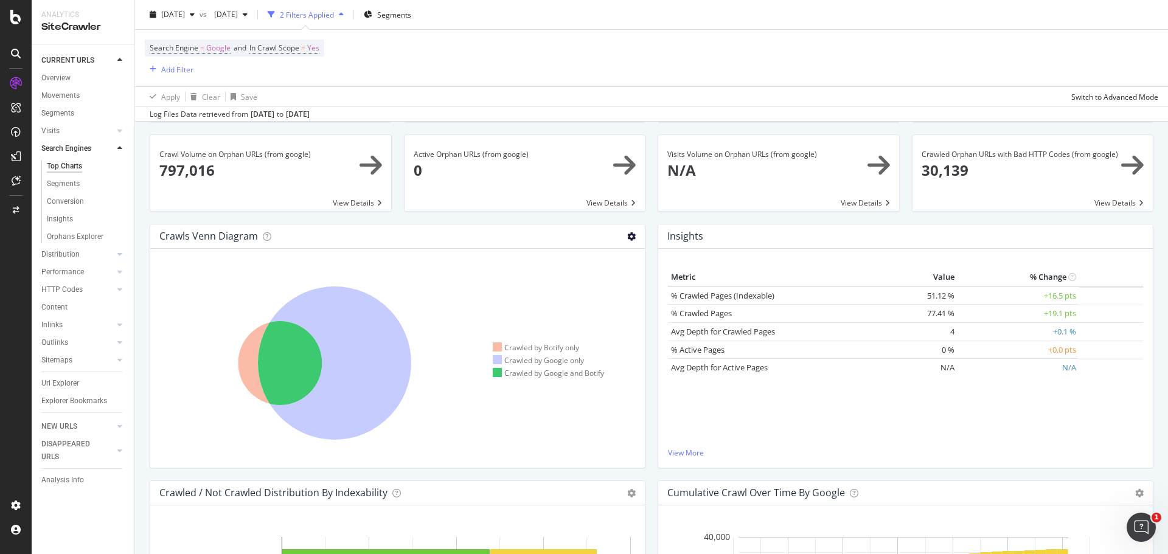
click at [627, 234] on icon at bounding box center [631, 236] width 9 height 9
click at [580, 322] on span "Export as CSV" at bounding box center [596, 326] width 97 height 16
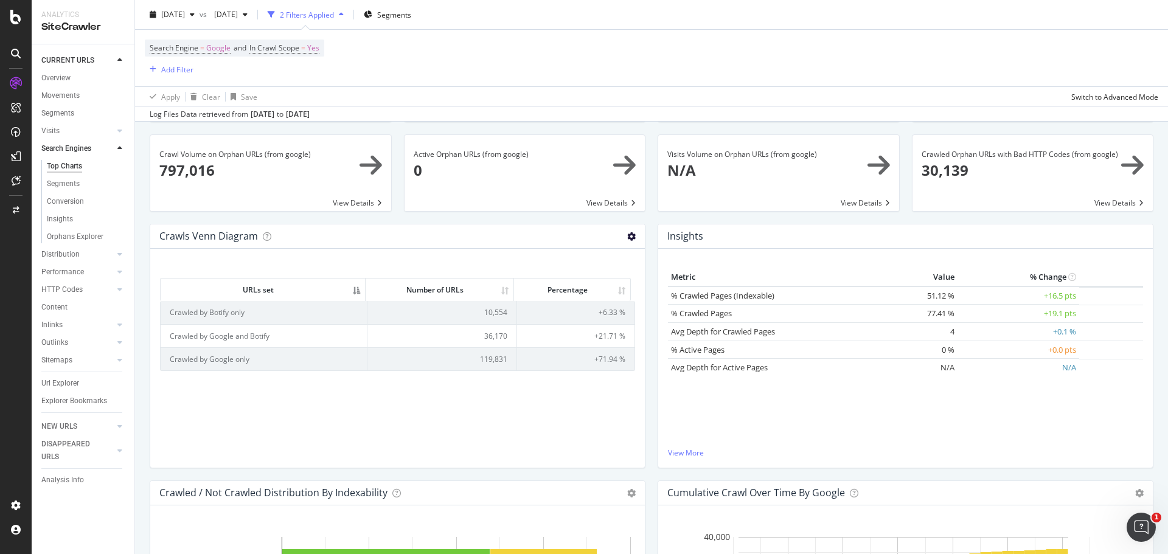
click at [627, 232] on icon at bounding box center [631, 236] width 9 height 9
click at [567, 255] on span "Chart (by Value)" at bounding box center [596, 257] width 97 height 16
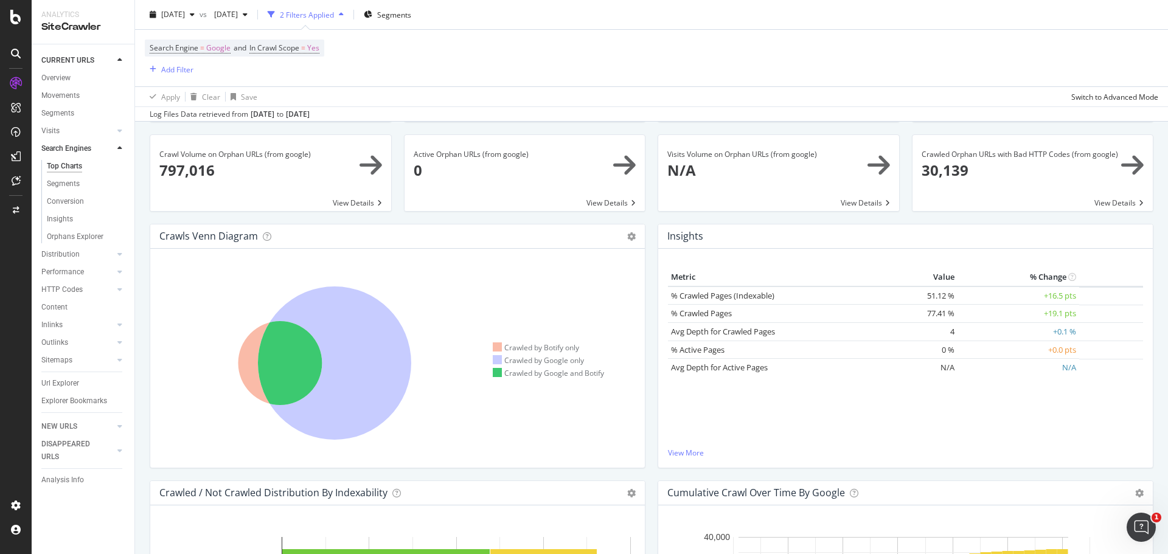
click at [634, 234] on div "Crawls Venn Diagram Chart (by Value) Table Expand Export as CSV" at bounding box center [397, 237] width 495 height 24
click at [630, 236] on icon at bounding box center [631, 236] width 9 height 9
click at [575, 304] on span "Expand" at bounding box center [596, 303] width 97 height 16
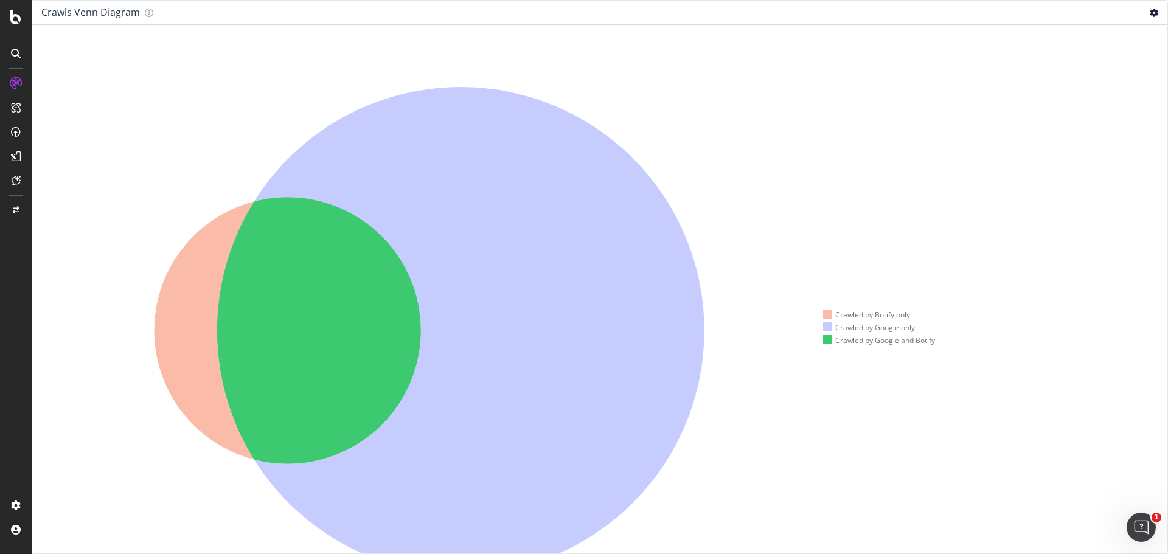
click at [1154, 12] on icon at bounding box center [1154, 13] width 9 height 9
click at [1105, 35] on span "Chart (by Value)" at bounding box center [1118, 33] width 97 height 16
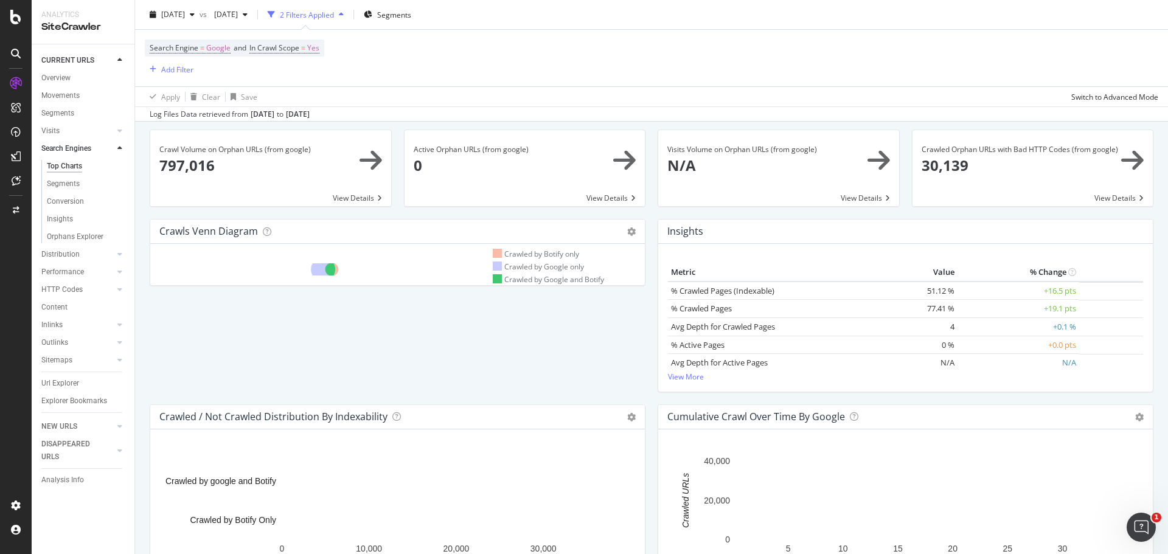
scroll to position [122, 0]
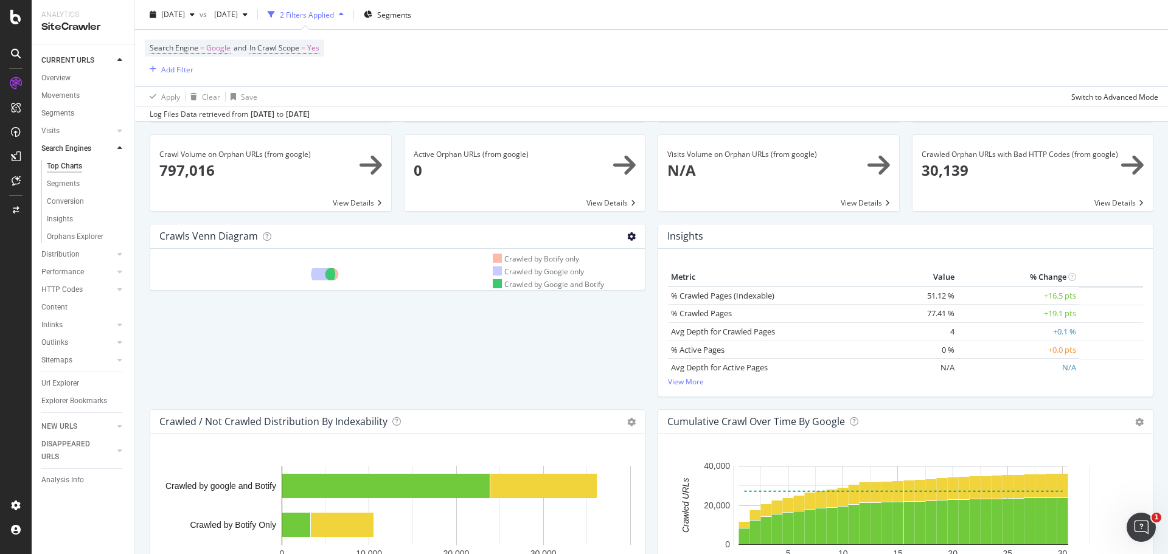
click at [627, 235] on icon at bounding box center [631, 236] width 9 height 9
click at [599, 307] on span "Expand" at bounding box center [596, 303] width 97 height 16
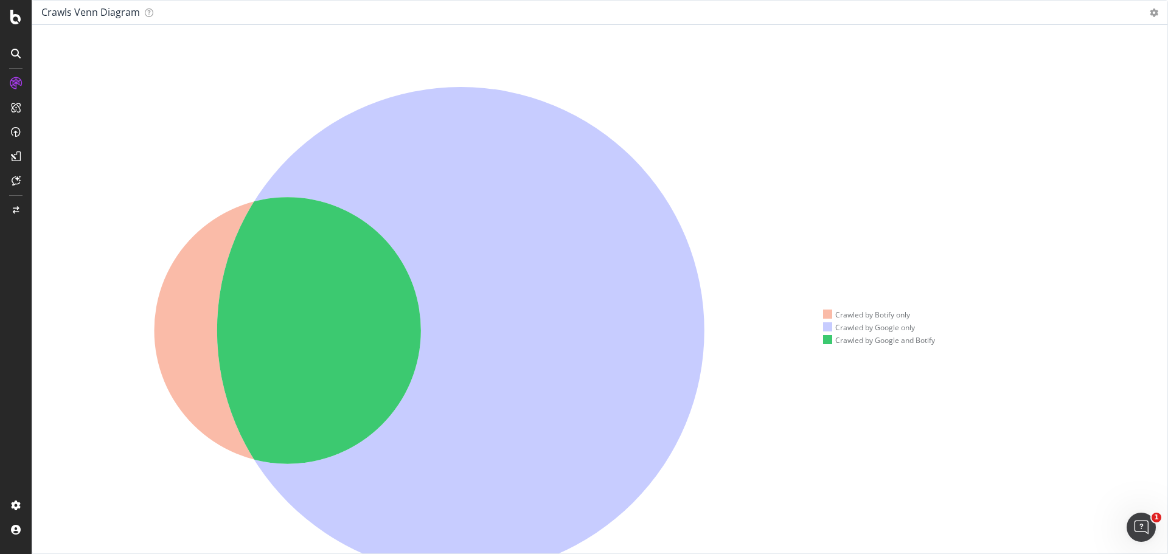
click at [1149, 12] on div "Crawls Venn Diagram Chart (by Value) Table Contract Export as CSV" at bounding box center [599, 13] width 1135 height 24
click at [1156, 12] on icon at bounding box center [1154, 13] width 9 height 9
click at [1102, 83] on span "Contract" at bounding box center [1118, 79] width 97 height 16
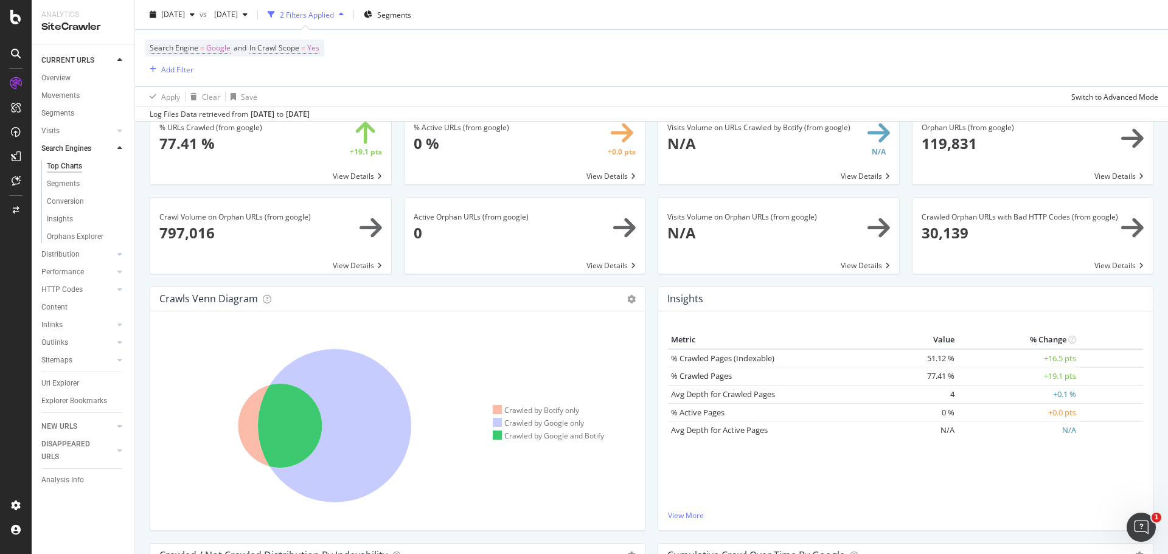
scroll to position [0, 0]
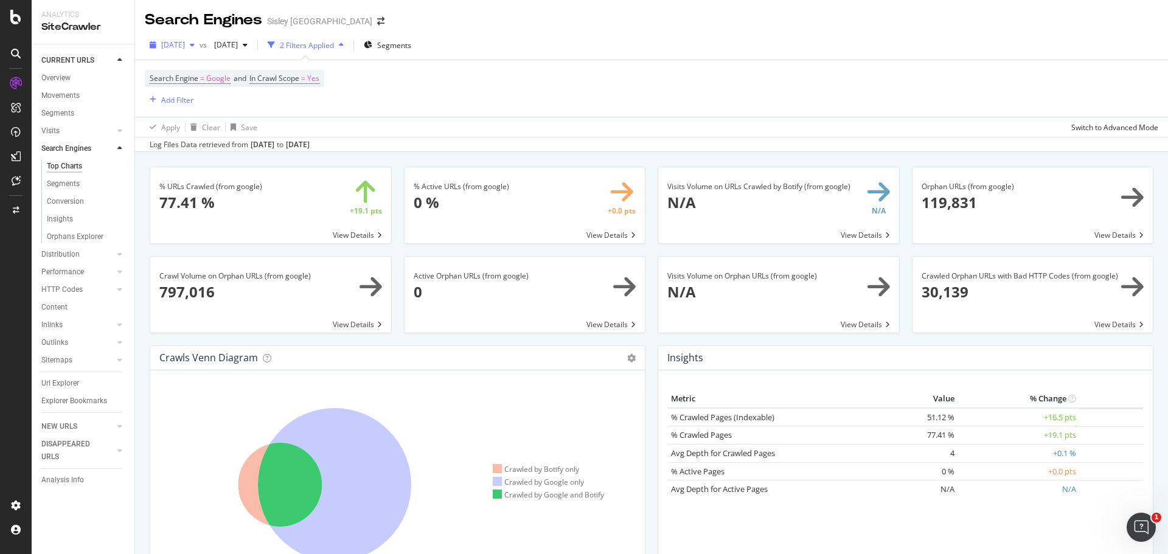
click at [185, 44] on span "[DATE]" at bounding box center [173, 45] width 24 height 10
click at [187, 90] on div "2024 Sep. 9th" at bounding box center [193, 87] width 63 height 11
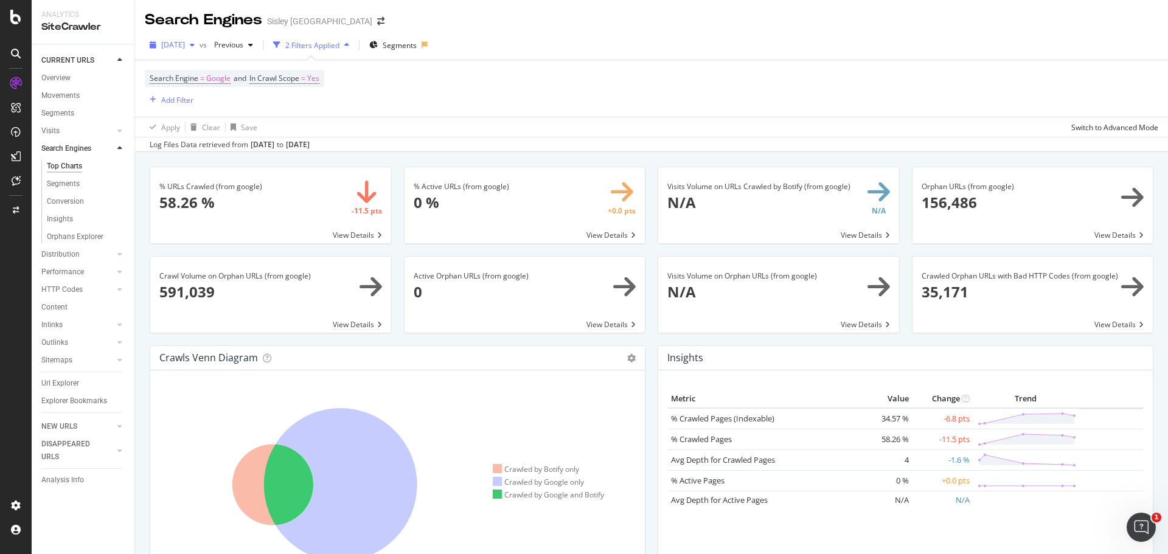
click at [197, 51] on div "2024 Sep. 9th" at bounding box center [172, 45] width 55 height 18
click at [186, 148] on div "2024 May. 28th" at bounding box center [194, 149] width 65 height 11
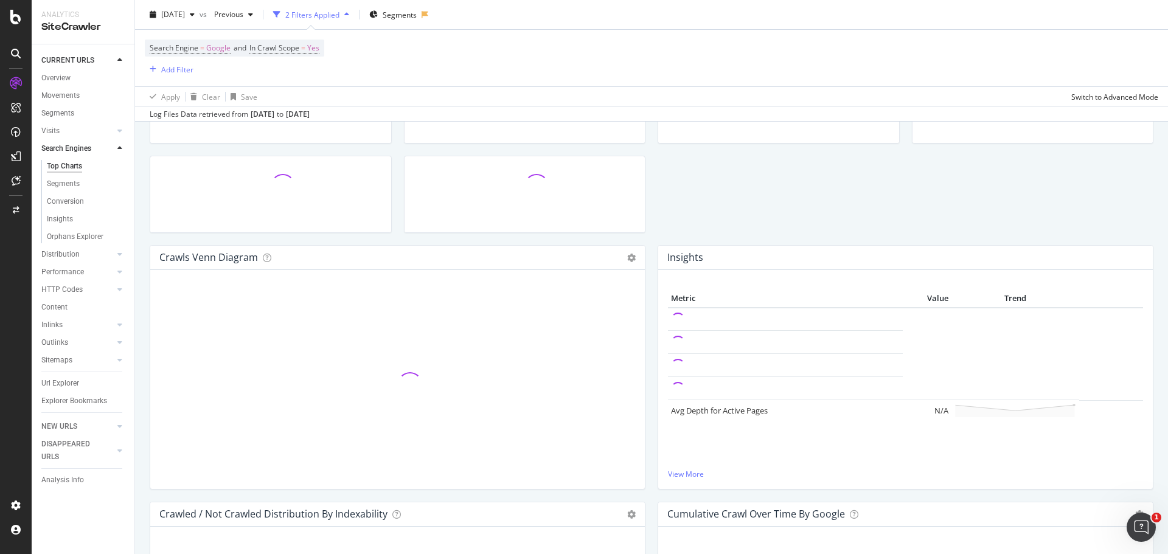
scroll to position [122, 0]
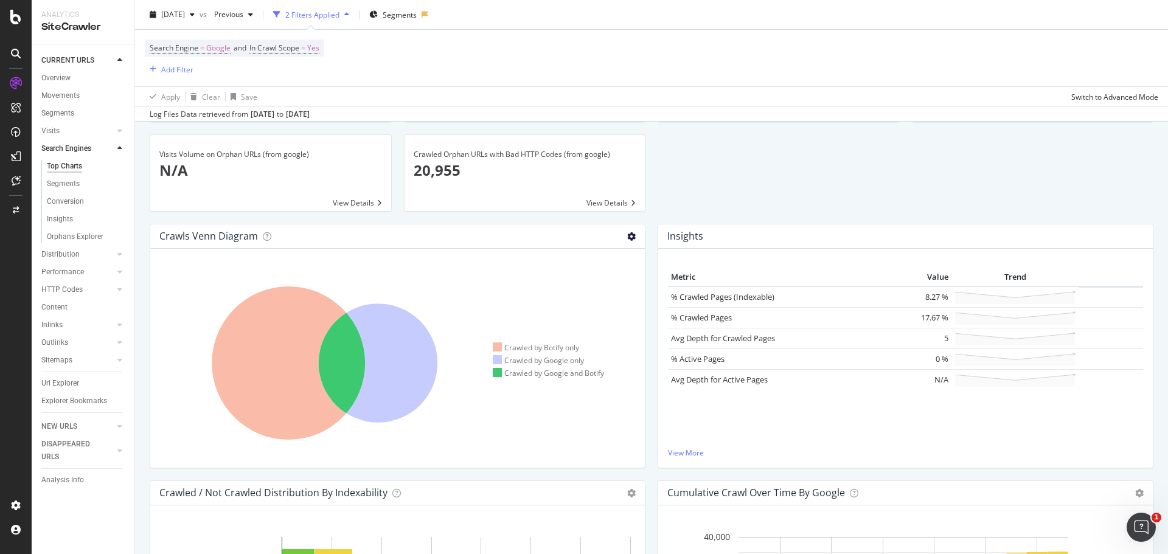
click at [630, 232] on icon at bounding box center [631, 236] width 9 height 9
click at [580, 277] on span "Table" at bounding box center [596, 280] width 97 height 16
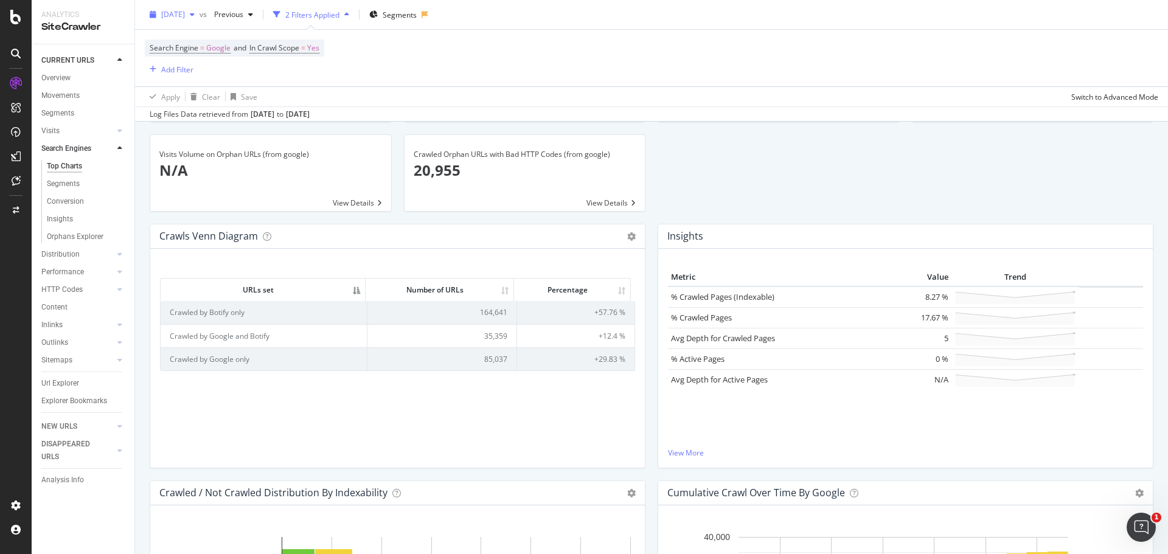
click at [185, 13] on span "2024 May. 28th" at bounding box center [173, 14] width 24 height 10
click at [202, 55] on div "[DATE]" at bounding box center [193, 58] width 63 height 11
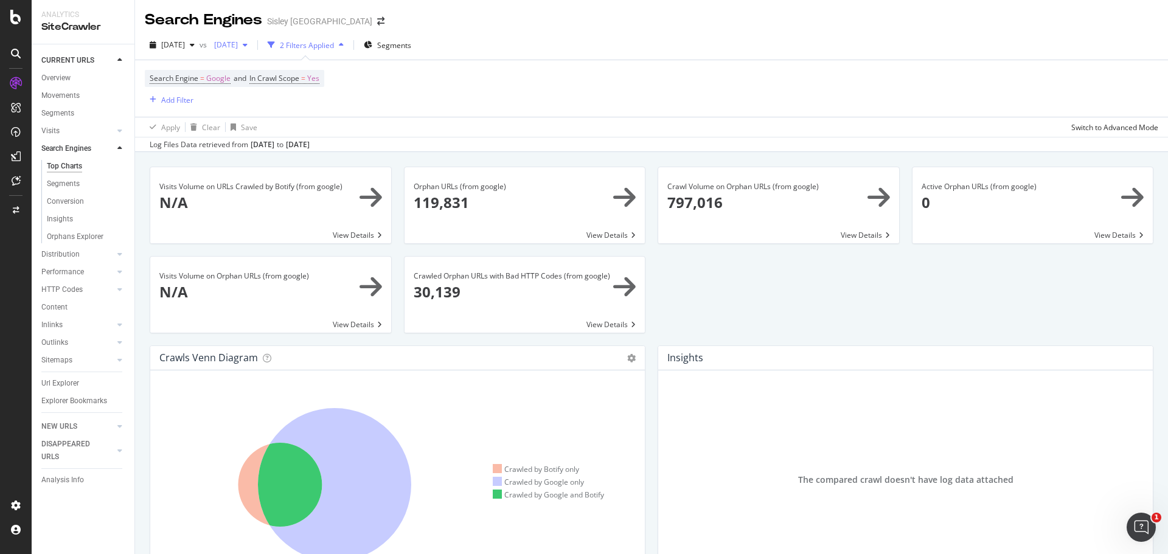
click at [238, 40] on span "2024 Apr. 19th" at bounding box center [223, 45] width 29 height 10
click at [268, 113] on div "2024 May. 28th" at bounding box center [265, 116] width 65 height 11
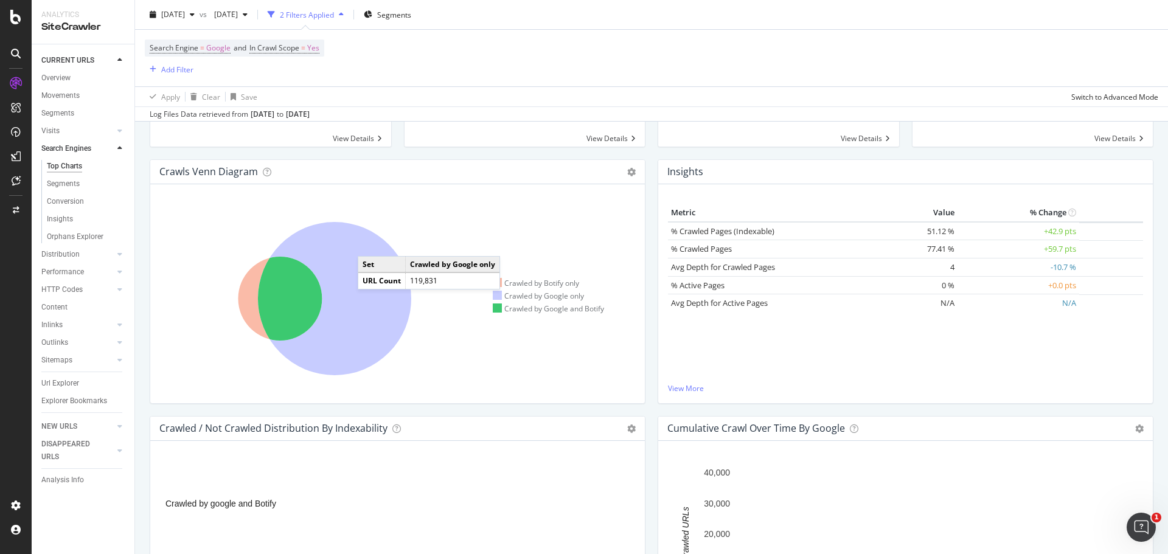
scroll to position [183, 0]
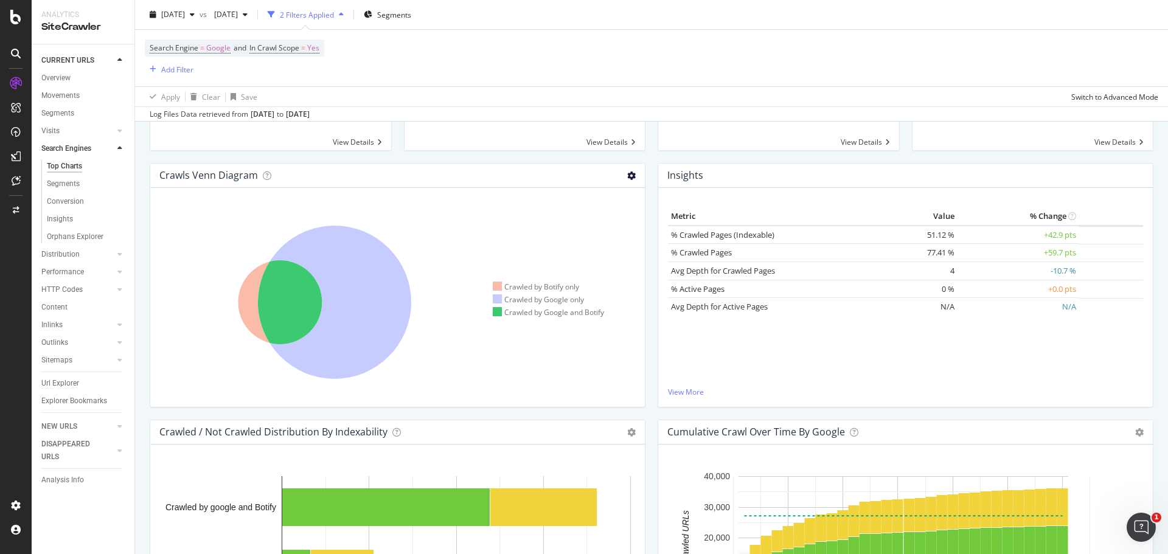
click at [627, 177] on icon at bounding box center [631, 176] width 9 height 9
click at [577, 221] on span "Table" at bounding box center [596, 219] width 97 height 16
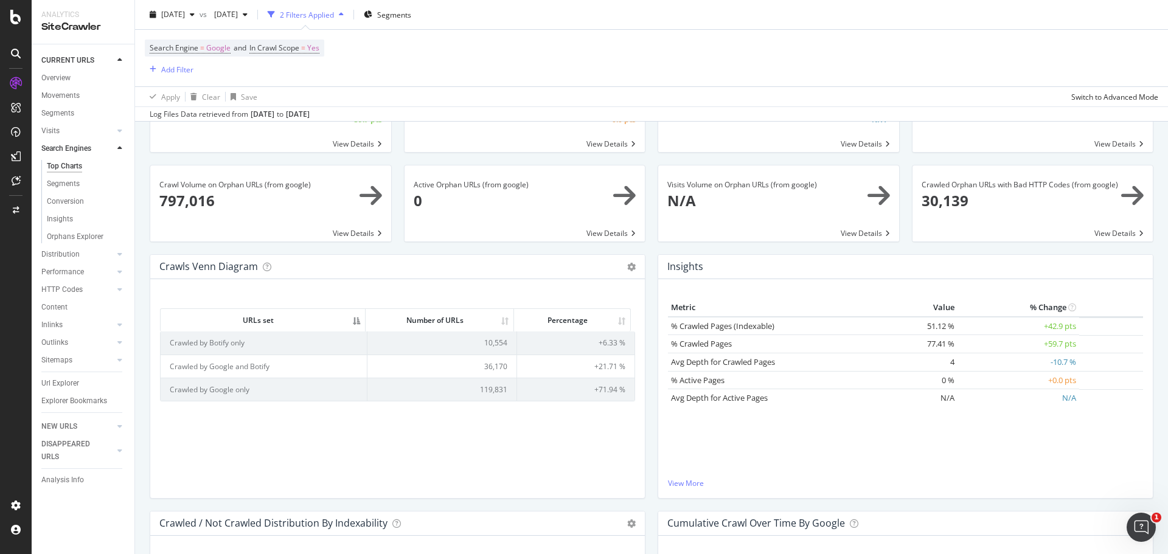
scroll to position [0, 0]
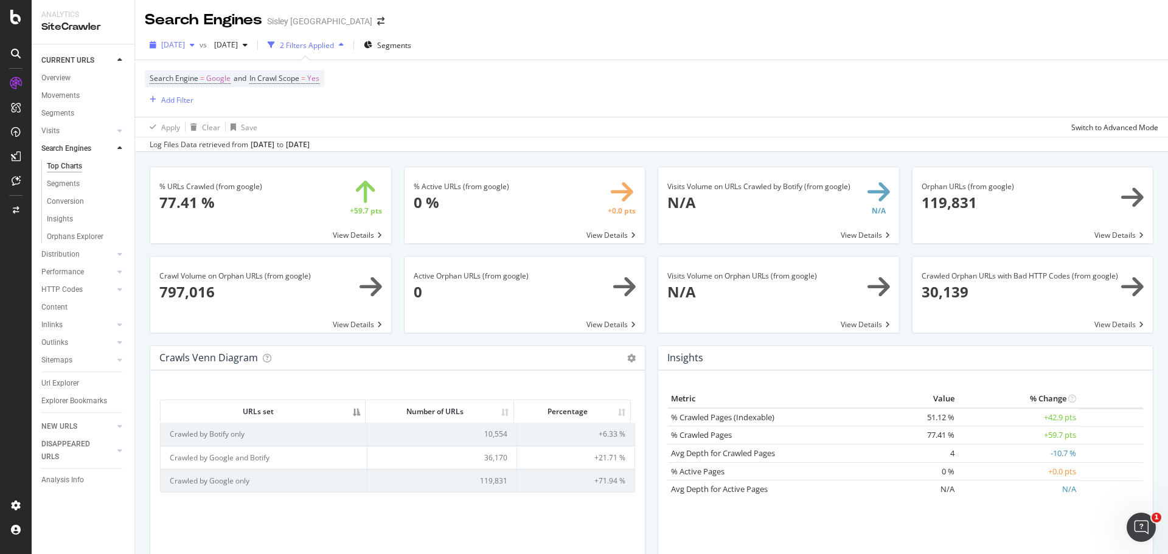
click at [200, 51] on div "[DATE]" at bounding box center [172, 45] width 55 height 18
click at [200, 125] on div "2024 May. 28th 200K URLs" at bounding box center [225, 117] width 145 height 18
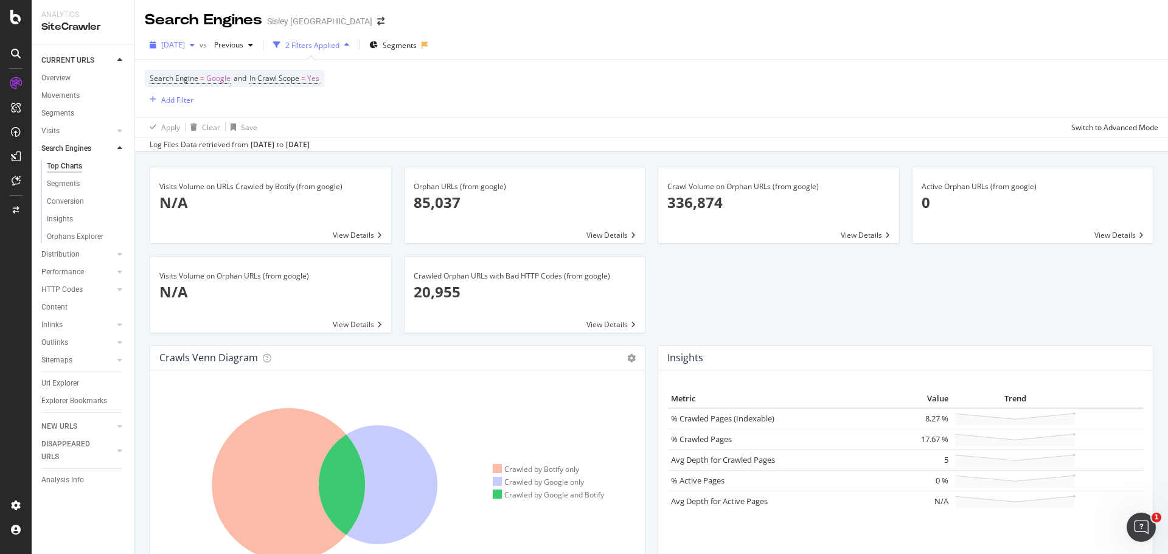
click at [182, 43] on span "2024 May. 28th" at bounding box center [173, 45] width 24 height 10
click at [194, 69] on div "2024 Jun. 3rd" at bounding box center [194, 66] width 65 height 11
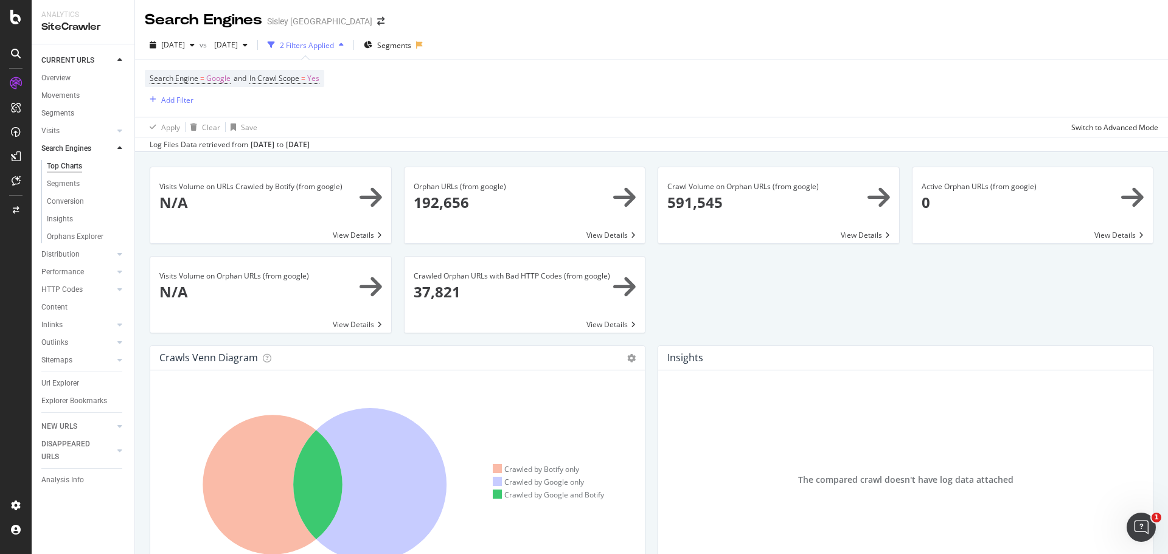
click at [312, 206] on span at bounding box center [270, 205] width 241 height 76
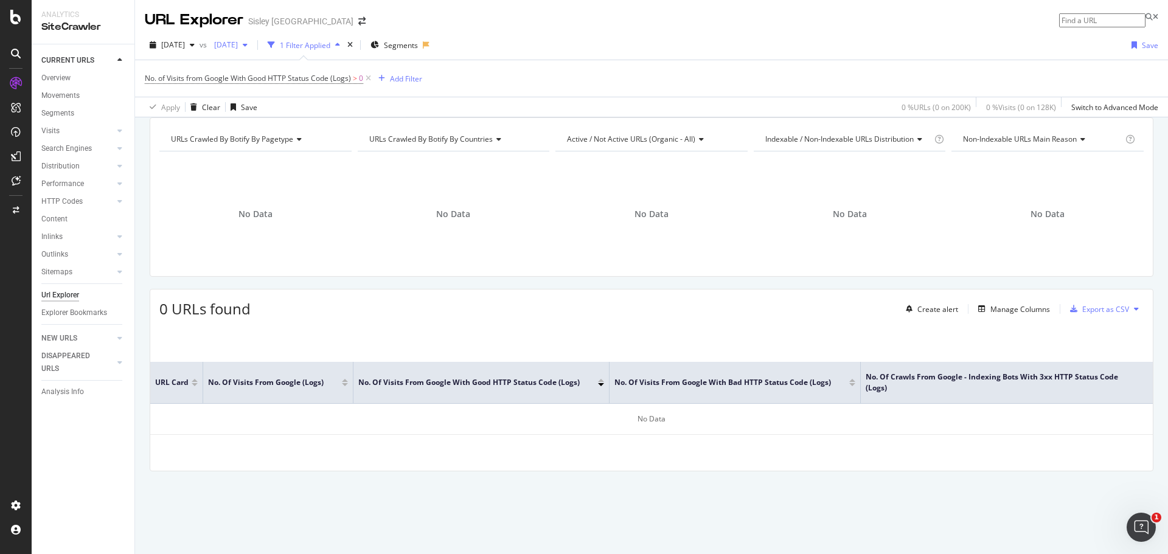
click at [238, 43] on span "2024 Apr. 19th" at bounding box center [223, 45] width 29 height 10
click at [285, 86] on div "2024 May. 28th" at bounding box center [264, 89] width 65 height 11
click at [175, 45] on span "2024 Jun. 3rd" at bounding box center [173, 45] width 24 height 10
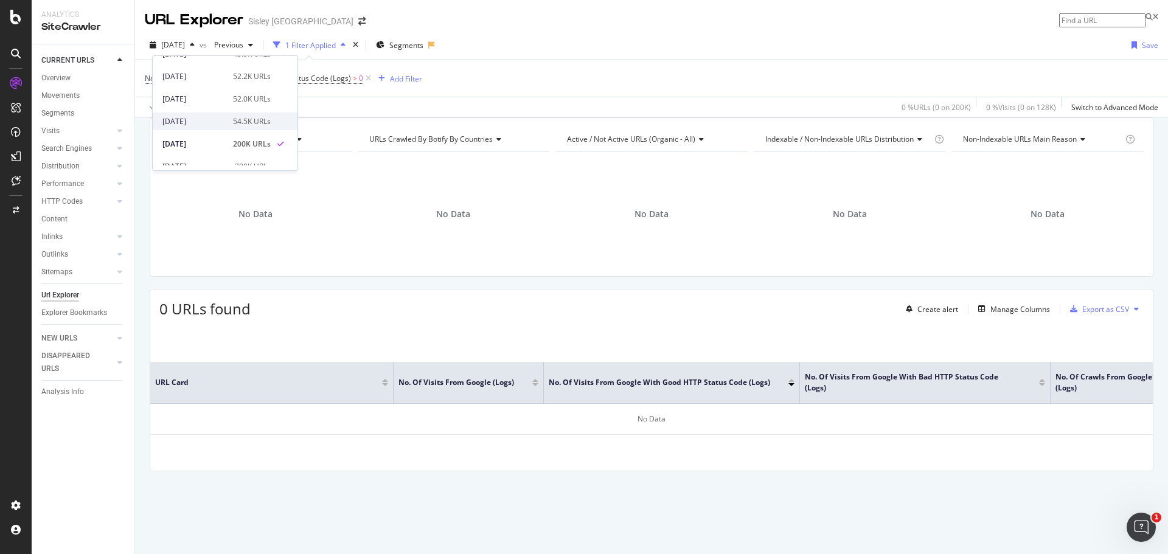
scroll to position [515, 0]
click at [342, 196] on div "No Data" at bounding box center [255, 214] width 192 height 106
